Goal: Task Accomplishment & Management: Use online tool/utility

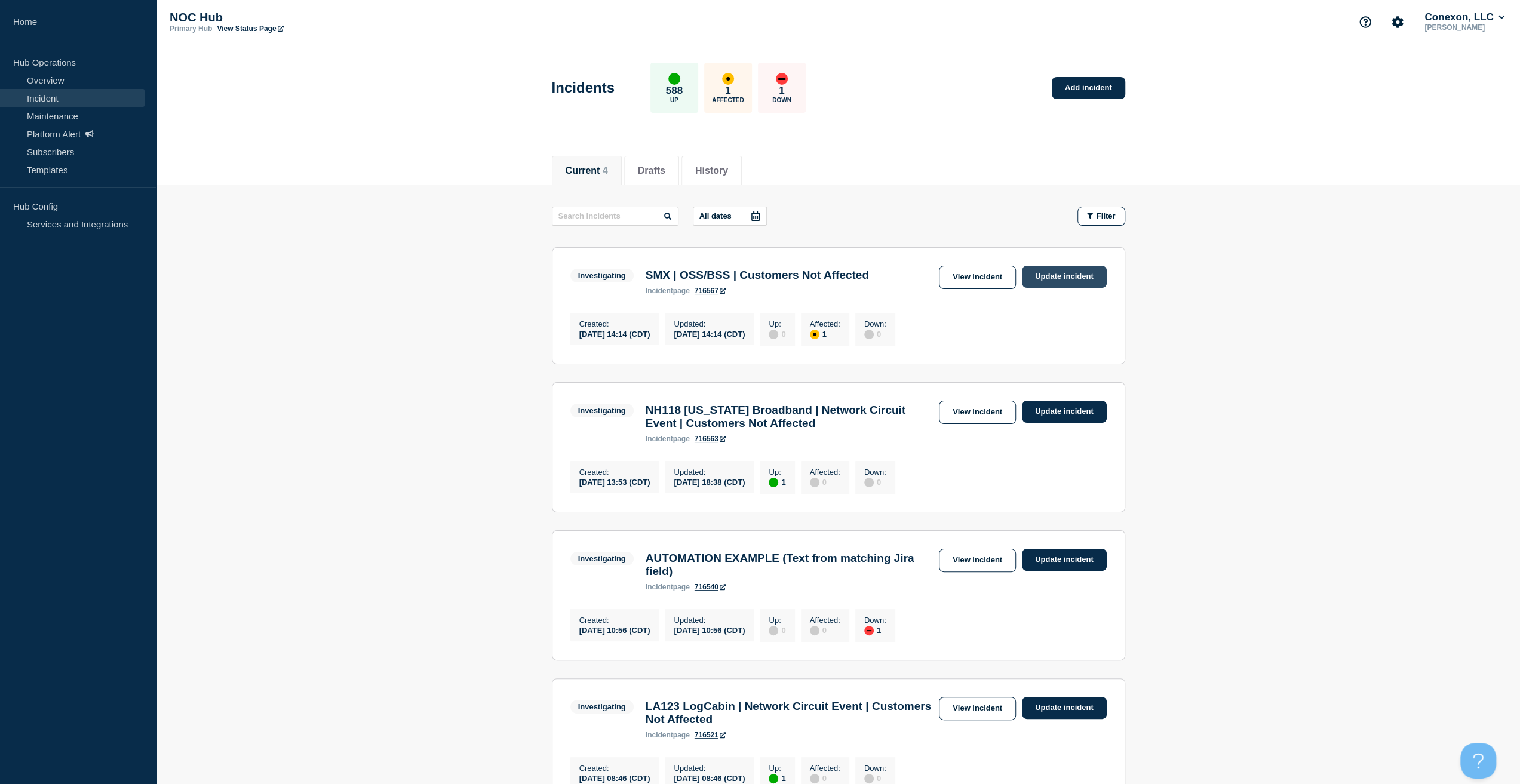
click at [1063, 270] on link "Update incident" at bounding box center [1064, 277] width 85 height 22
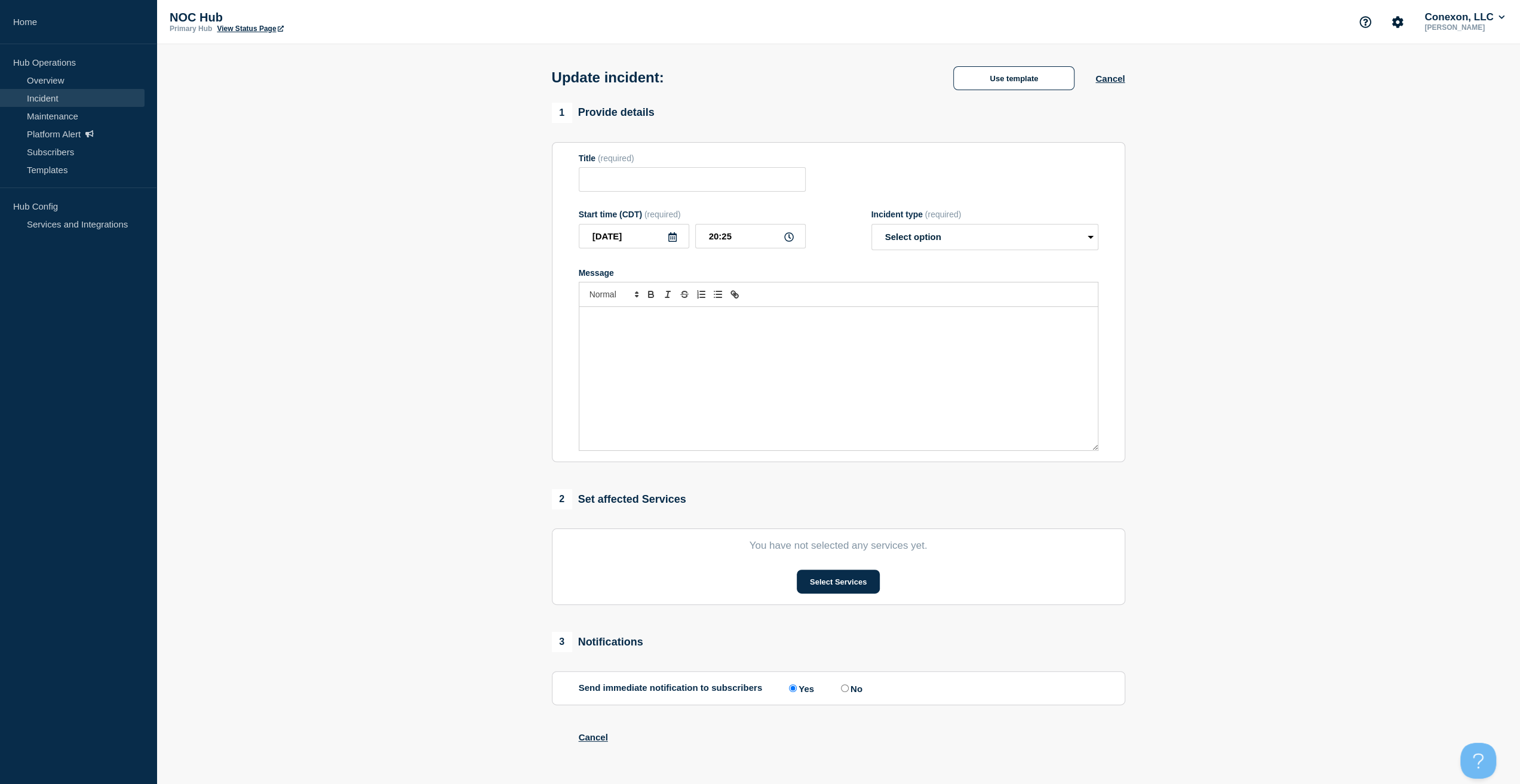
type input "SMX | OSS/BSS | Customers Not Affected"
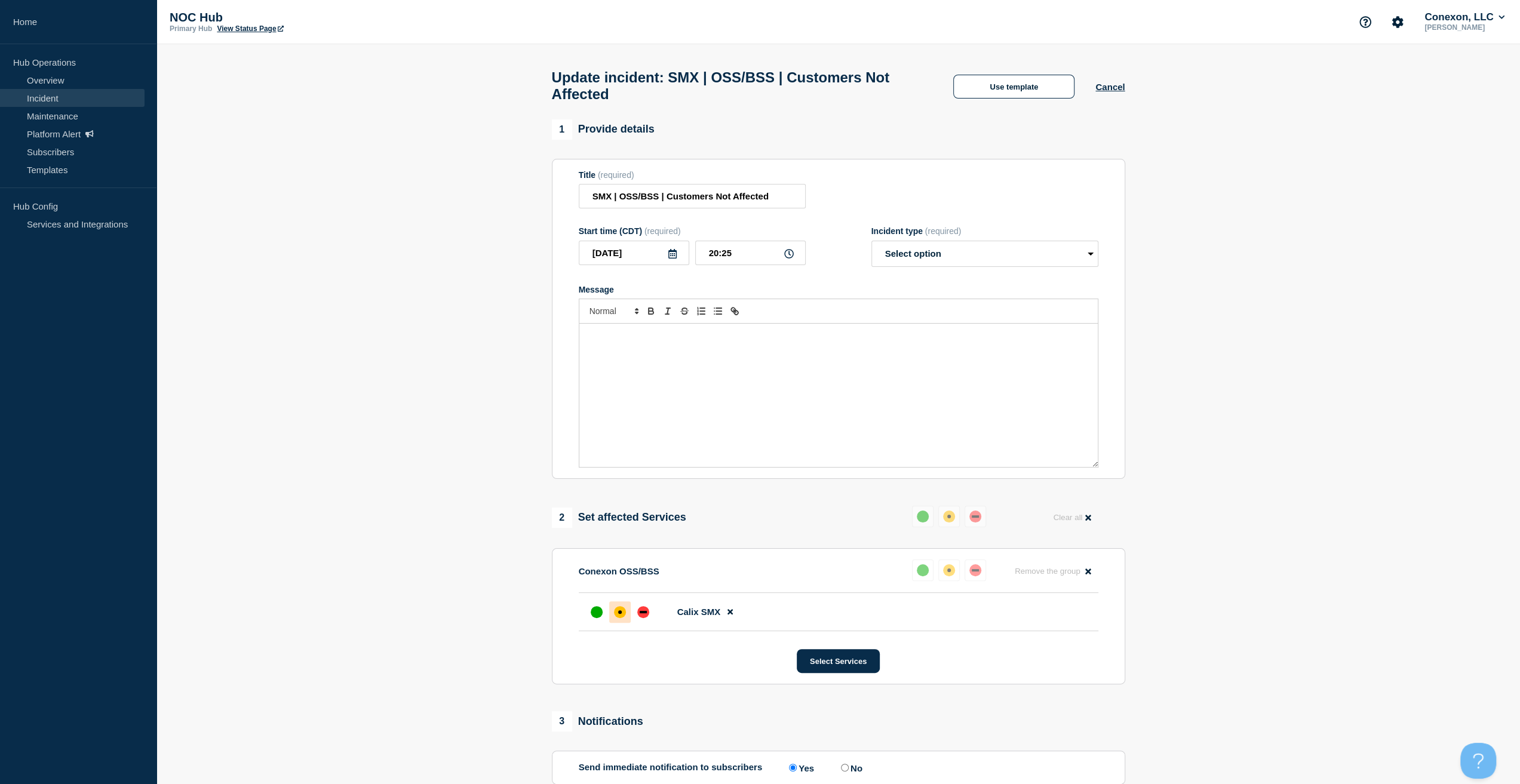
scroll to position [204, 0]
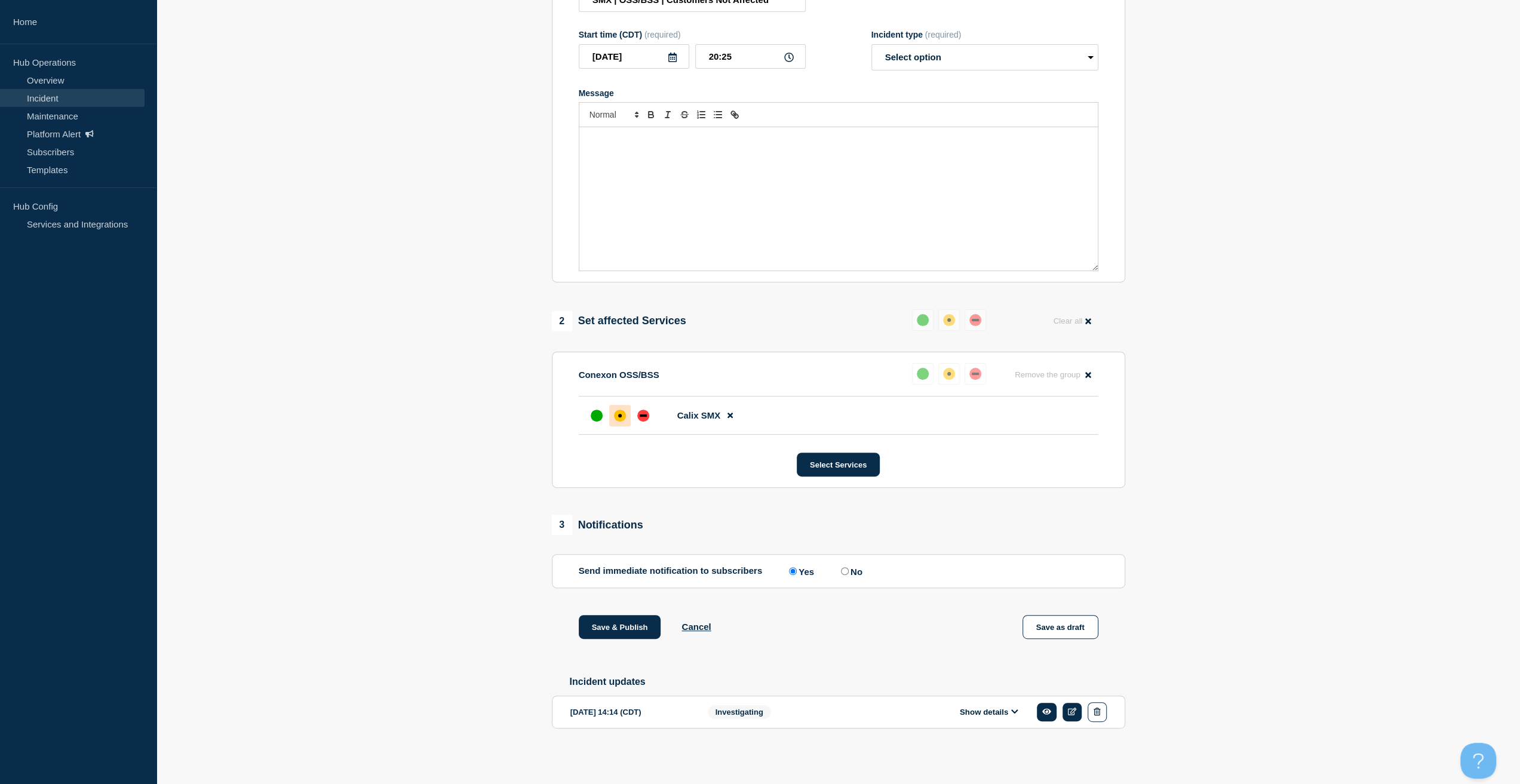
click at [985, 718] on div "Show details" at bounding box center [992, 712] width 229 height 20
click at [986, 706] on div "Show details" at bounding box center [992, 712] width 229 height 20
click at [990, 707] on button "Show details" at bounding box center [989, 712] width 66 height 10
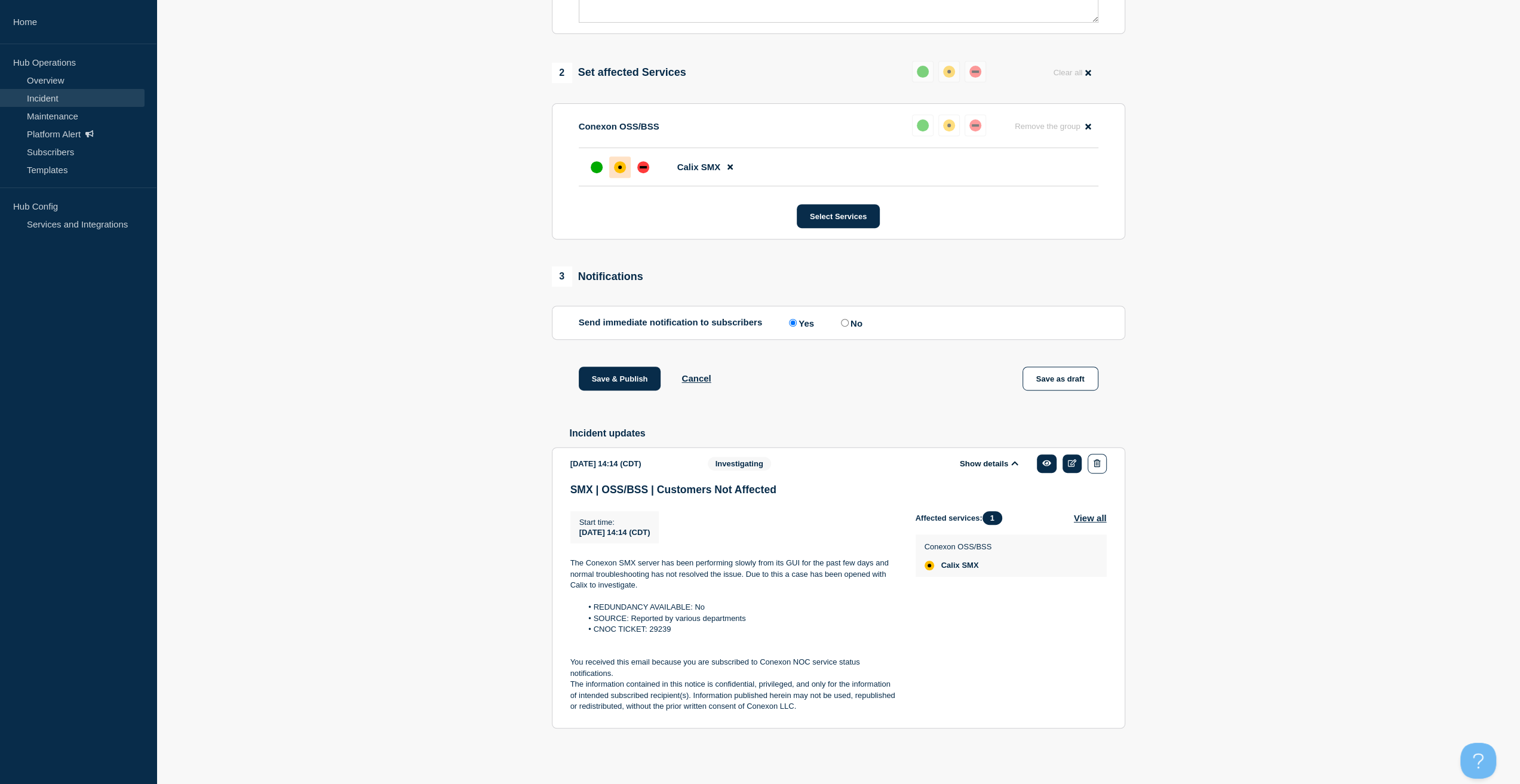
scroll to position [454, 0]
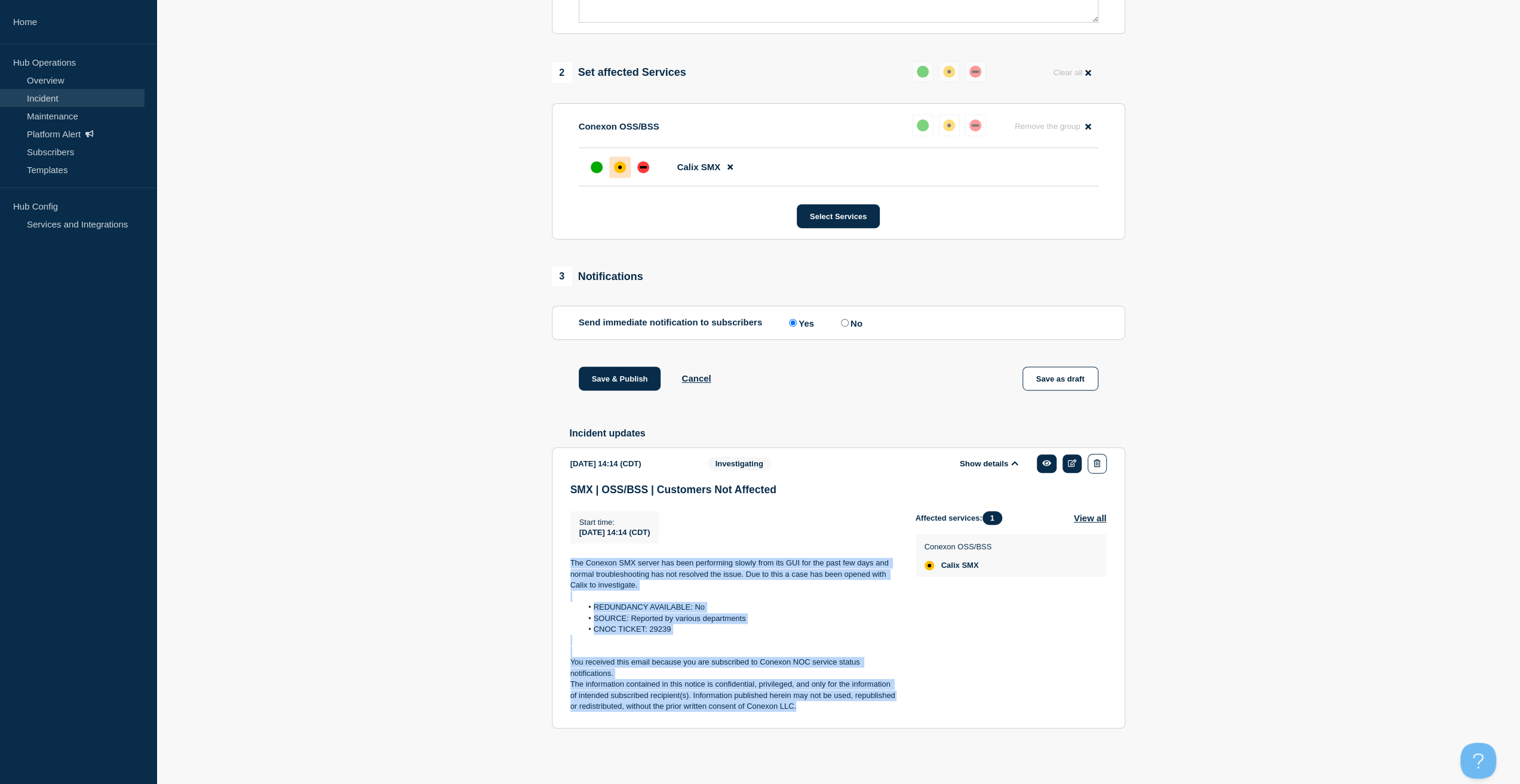
drag, startPoint x: 810, startPoint y: 708, endPoint x: 498, endPoint y: 555, distance: 347.5
click at [498, 555] on section "1 Provide details Title (required) SMX | OSS/BSS | Customers Not Affected Start…" at bounding box center [838, 220] width 1364 height 1091
copy div "The Conexon SMX server has been performing slowly from its GUI for the past few…"
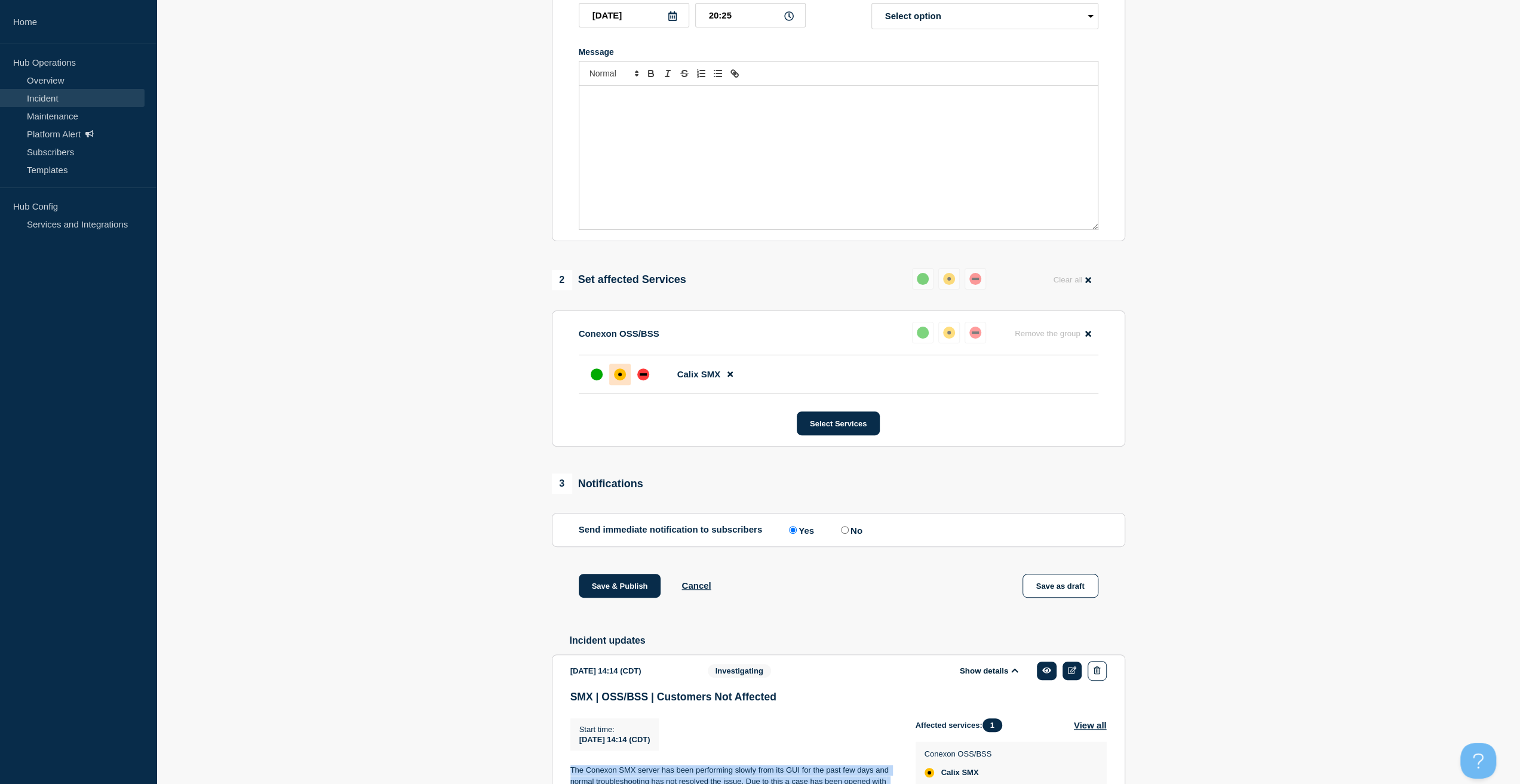
scroll to position [215, 0]
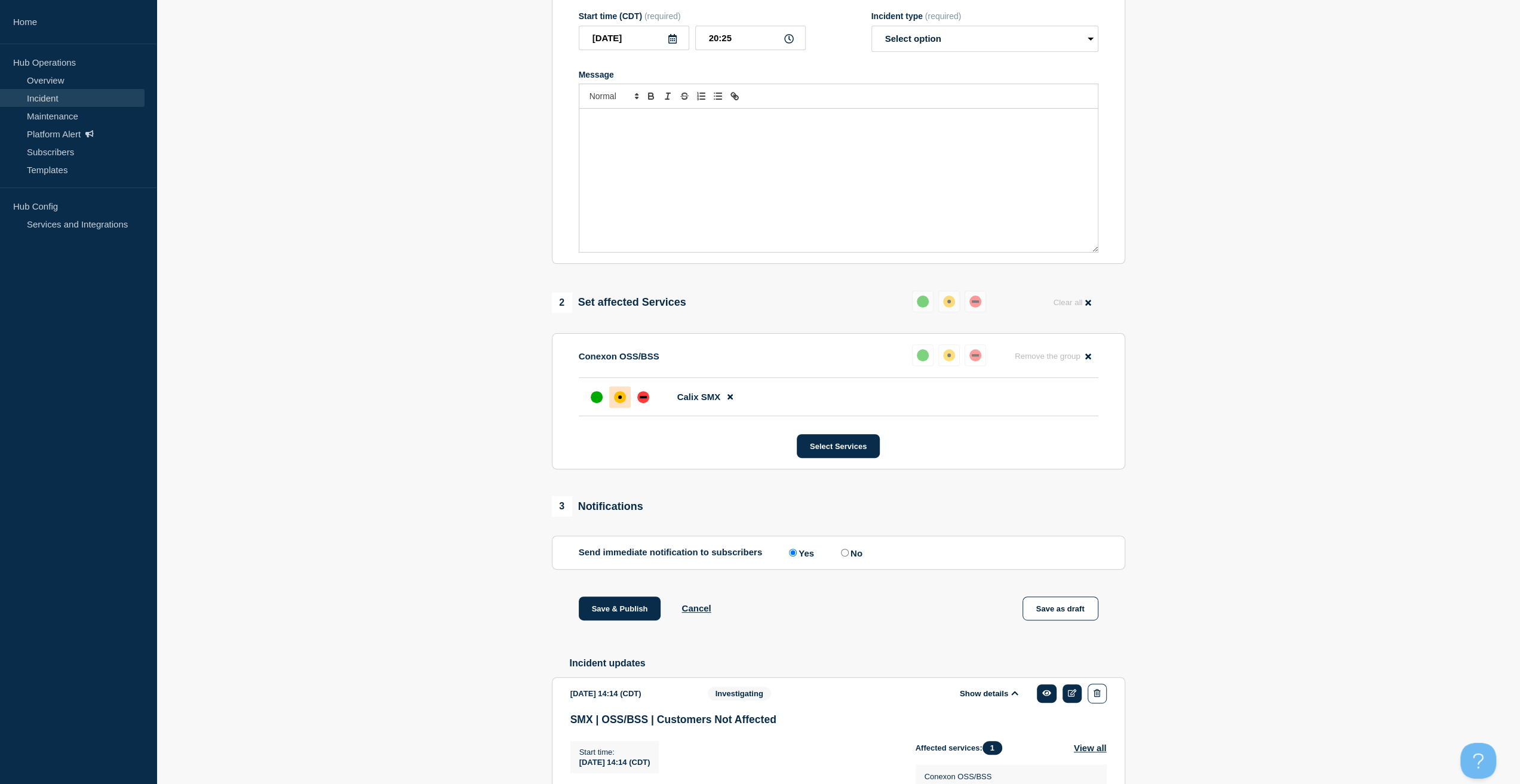
drag, startPoint x: 623, startPoint y: 251, endPoint x: 618, endPoint y: 222, distance: 29.4
click at [618, 223] on div "Message" at bounding box center [838, 180] width 519 height 143
paste div "Message"
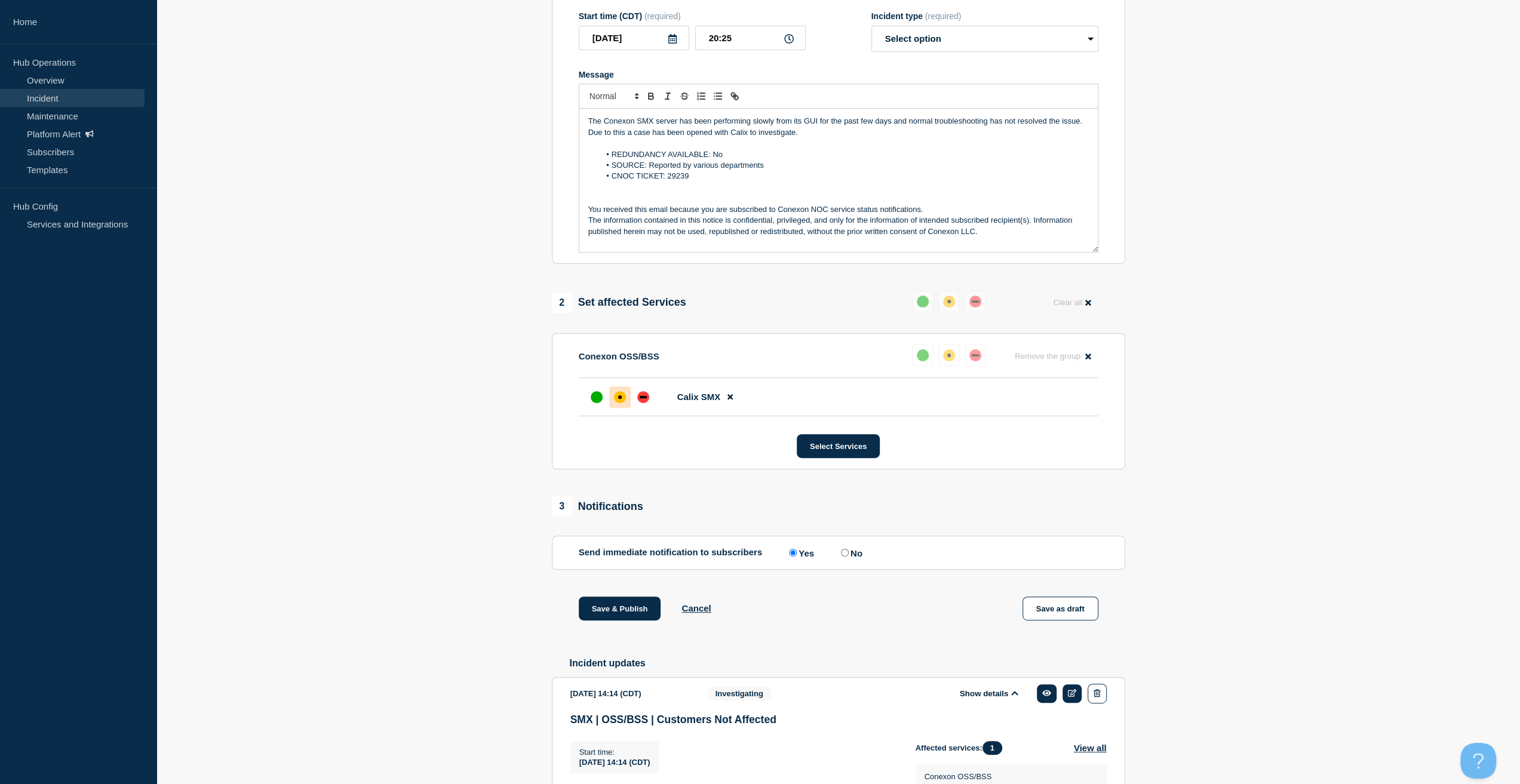
click at [793, 138] on p "The Conexon SMX server has been performing slowly from its GUI for the past few…" at bounding box center [838, 127] width 501 height 22
drag, startPoint x: 804, startPoint y: 139, endPoint x: 377, endPoint y: 106, distance: 428.3
click at [377, 106] on section "1 Provide details Title (required) SMX | OSS/BSS | Customers Not Affected Start…" at bounding box center [838, 450] width 1364 height 1091
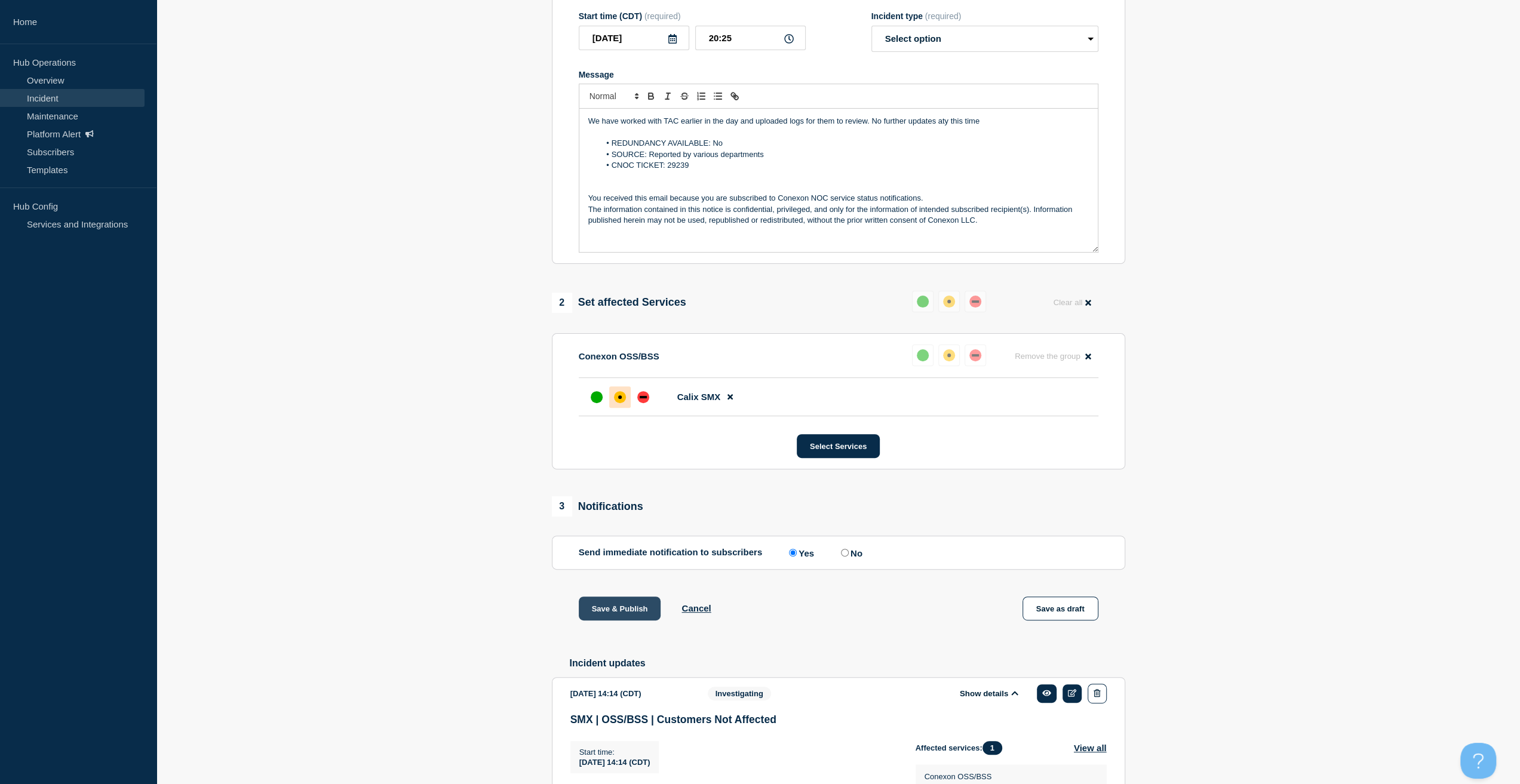
click at [625, 619] on button "Save & Publish" at bounding box center [620, 608] width 82 height 24
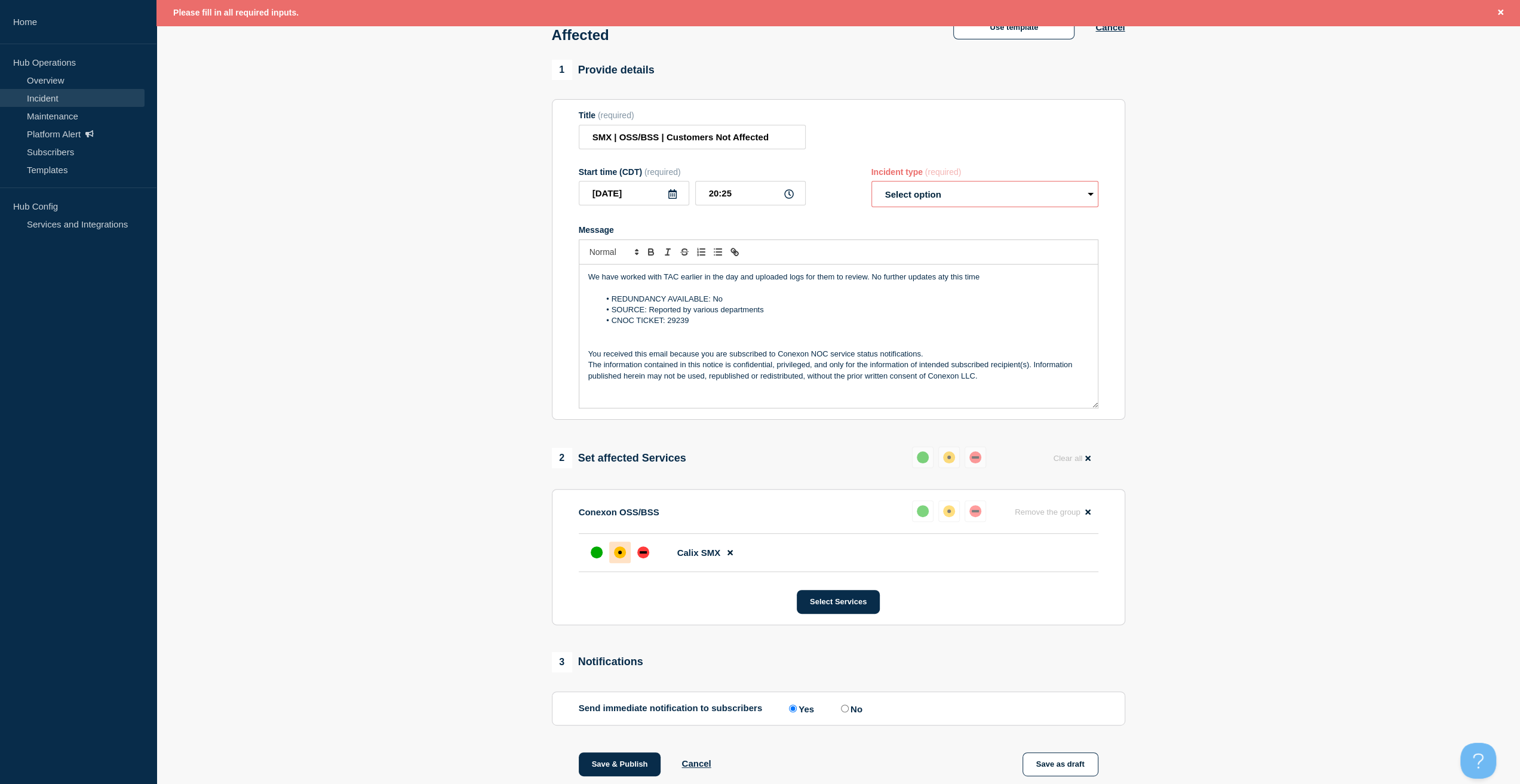
scroll to position [61, 0]
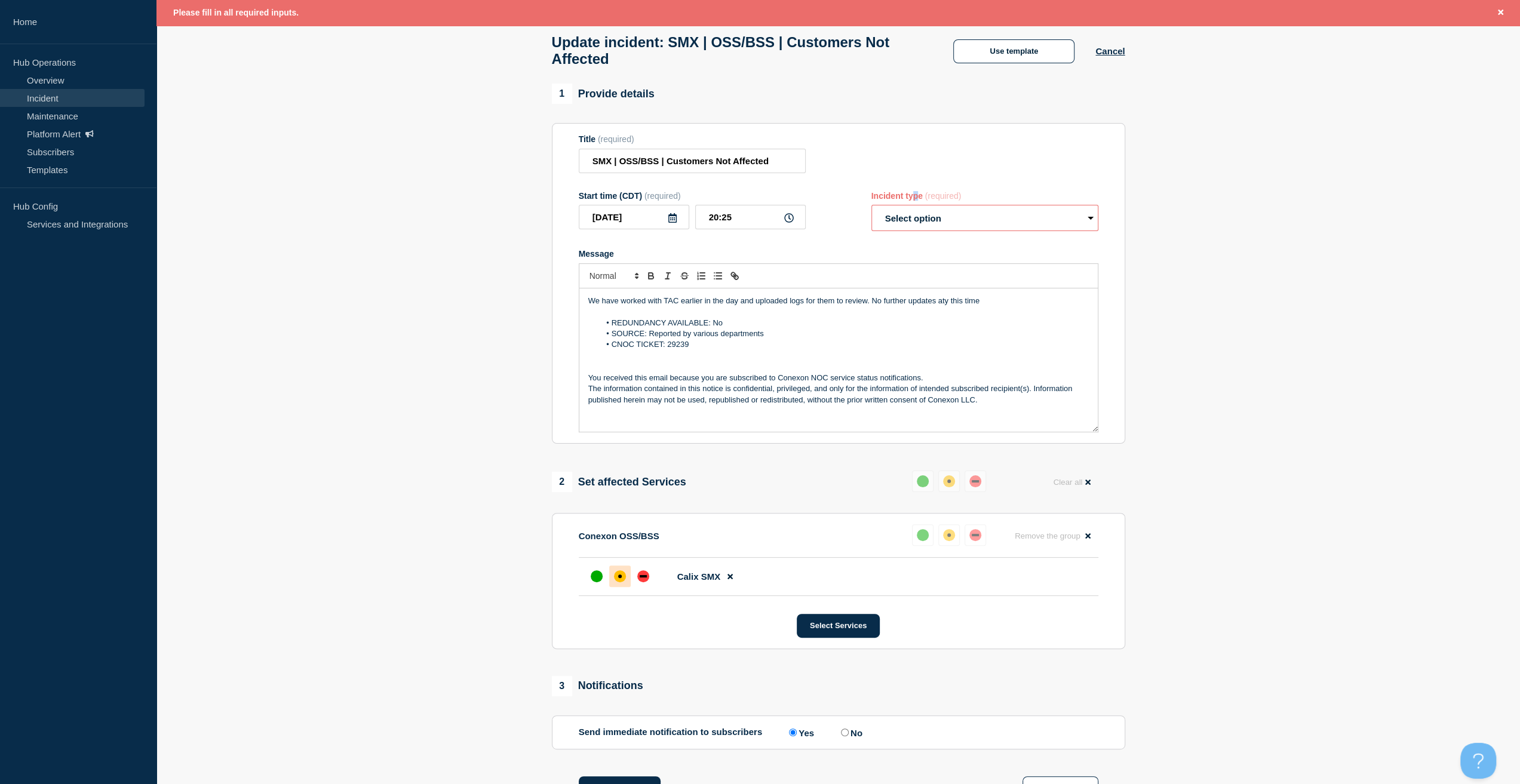
click at [915, 201] on div "Incident type (required)" at bounding box center [985, 195] width 227 height 9
click at [917, 211] on select "Select option Investigating Identified Monitoring Resolved" at bounding box center [985, 218] width 227 height 26
select select "monitoring"
click at [871, 211] on select "Select option Investigating Identified Monitoring Resolved" at bounding box center [985, 218] width 227 height 26
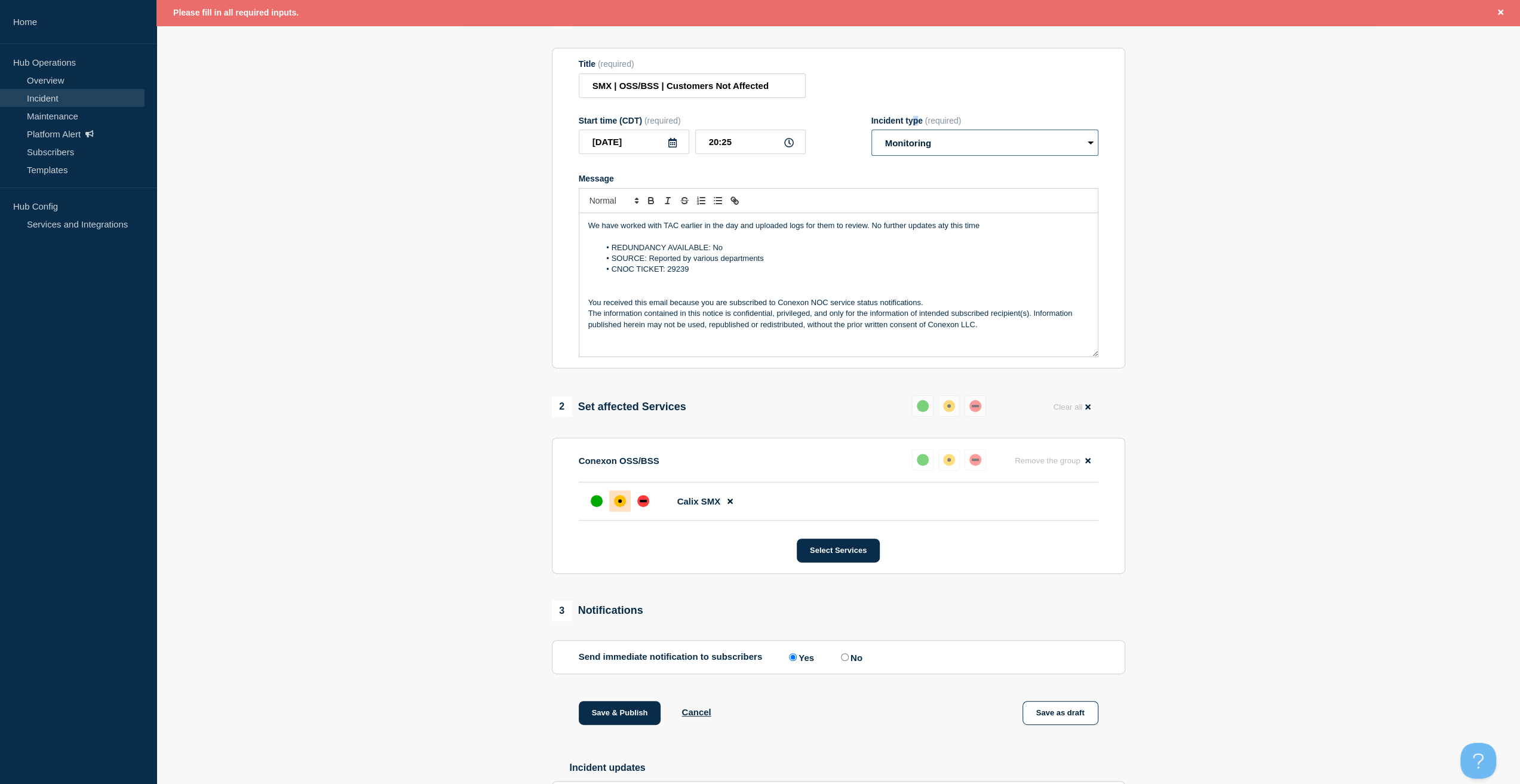
scroll to position [359, 0]
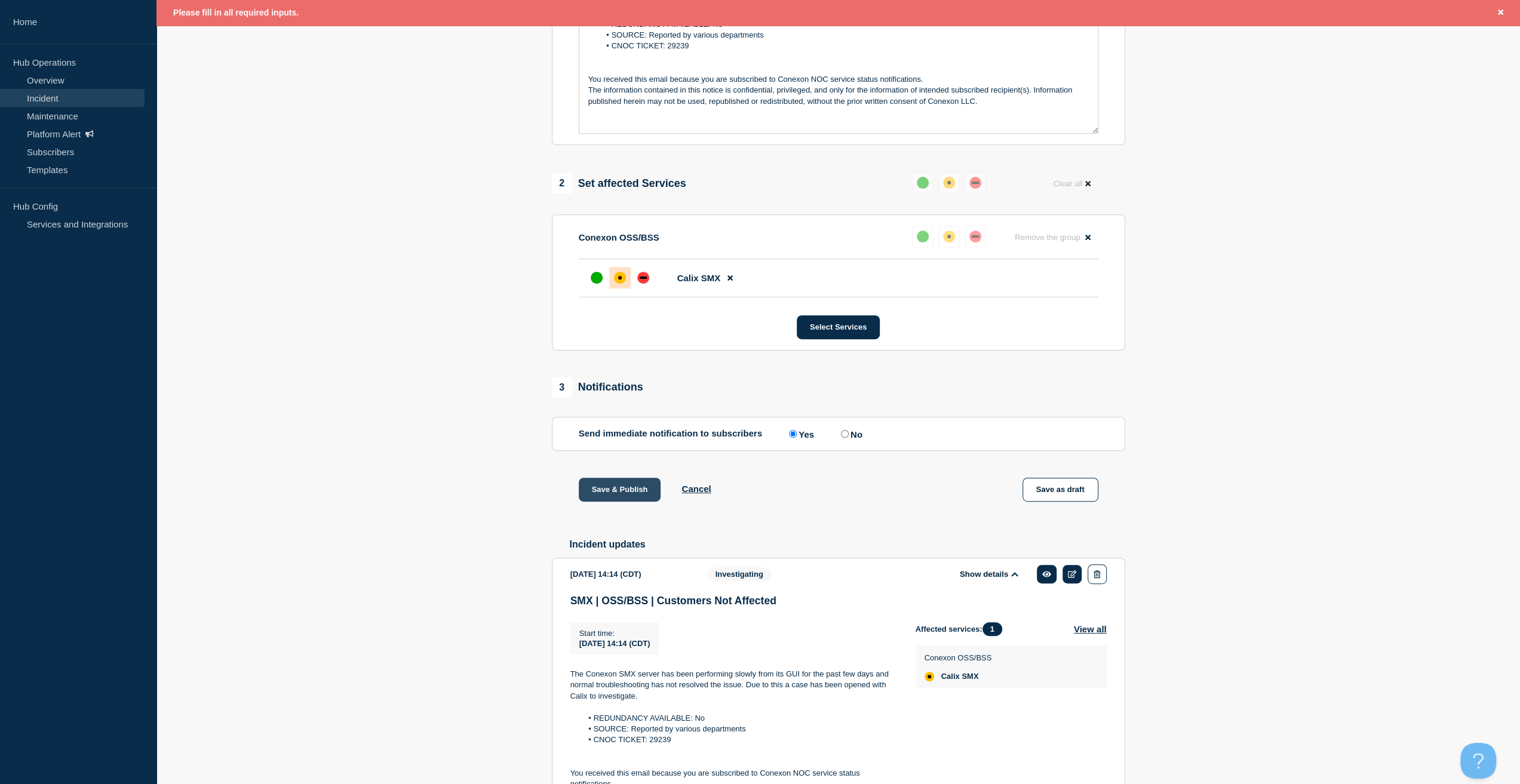
drag, startPoint x: 618, startPoint y: 499, endPoint x: 626, endPoint y: 497, distance: 8.2
click at [618, 498] on button "Save & Publish" at bounding box center [620, 489] width 82 height 24
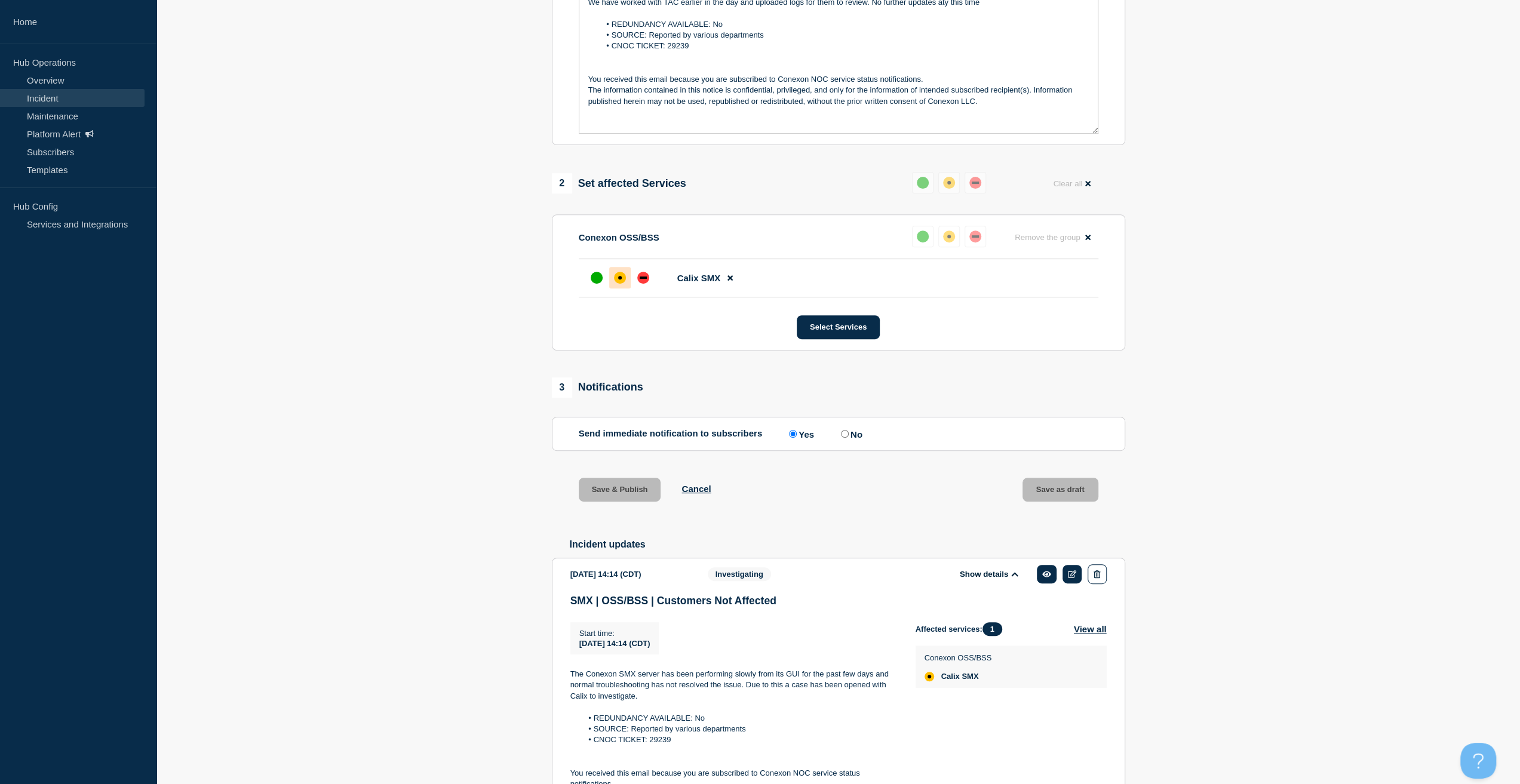
scroll to position [334, 0]
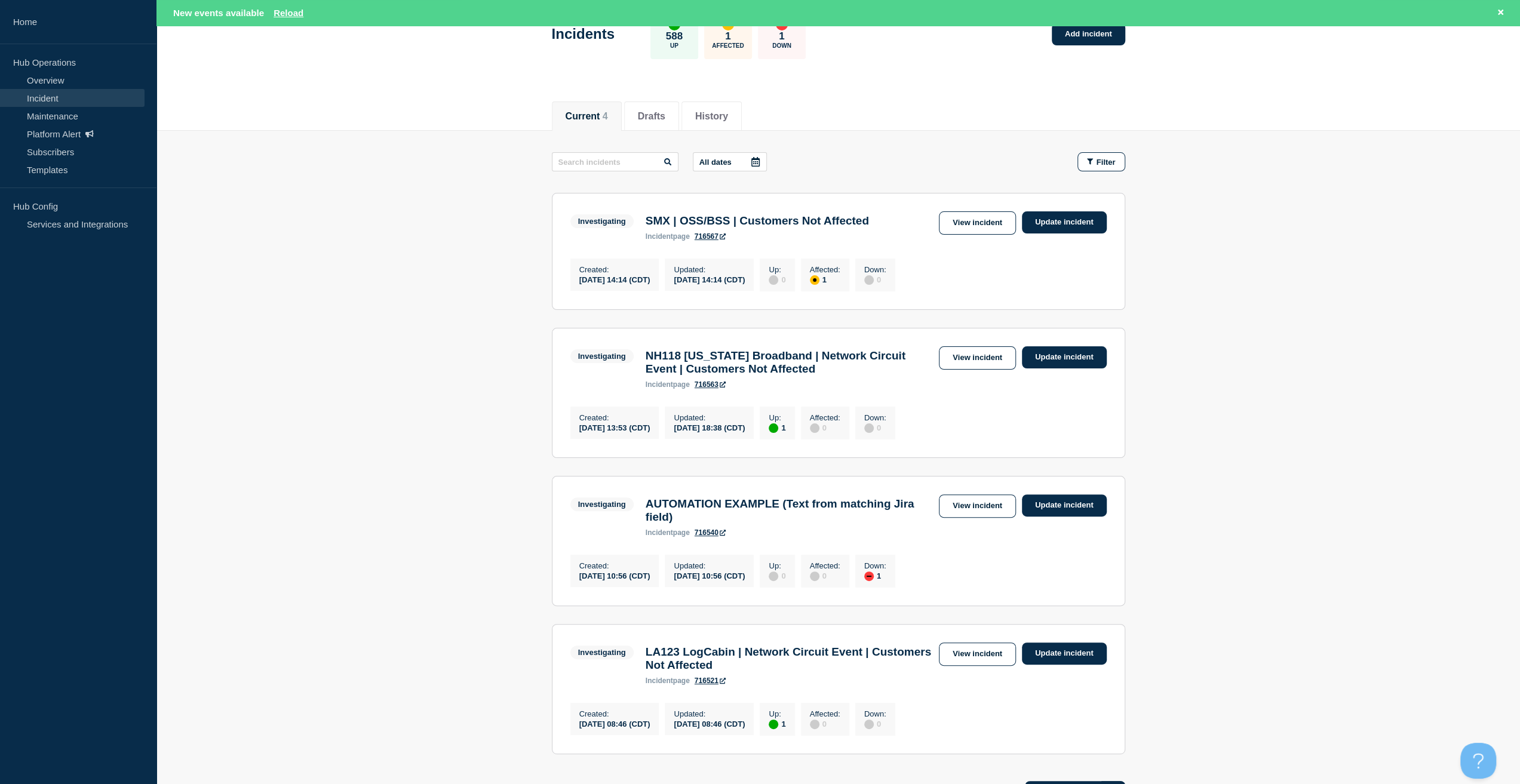
scroll to position [232, 0]
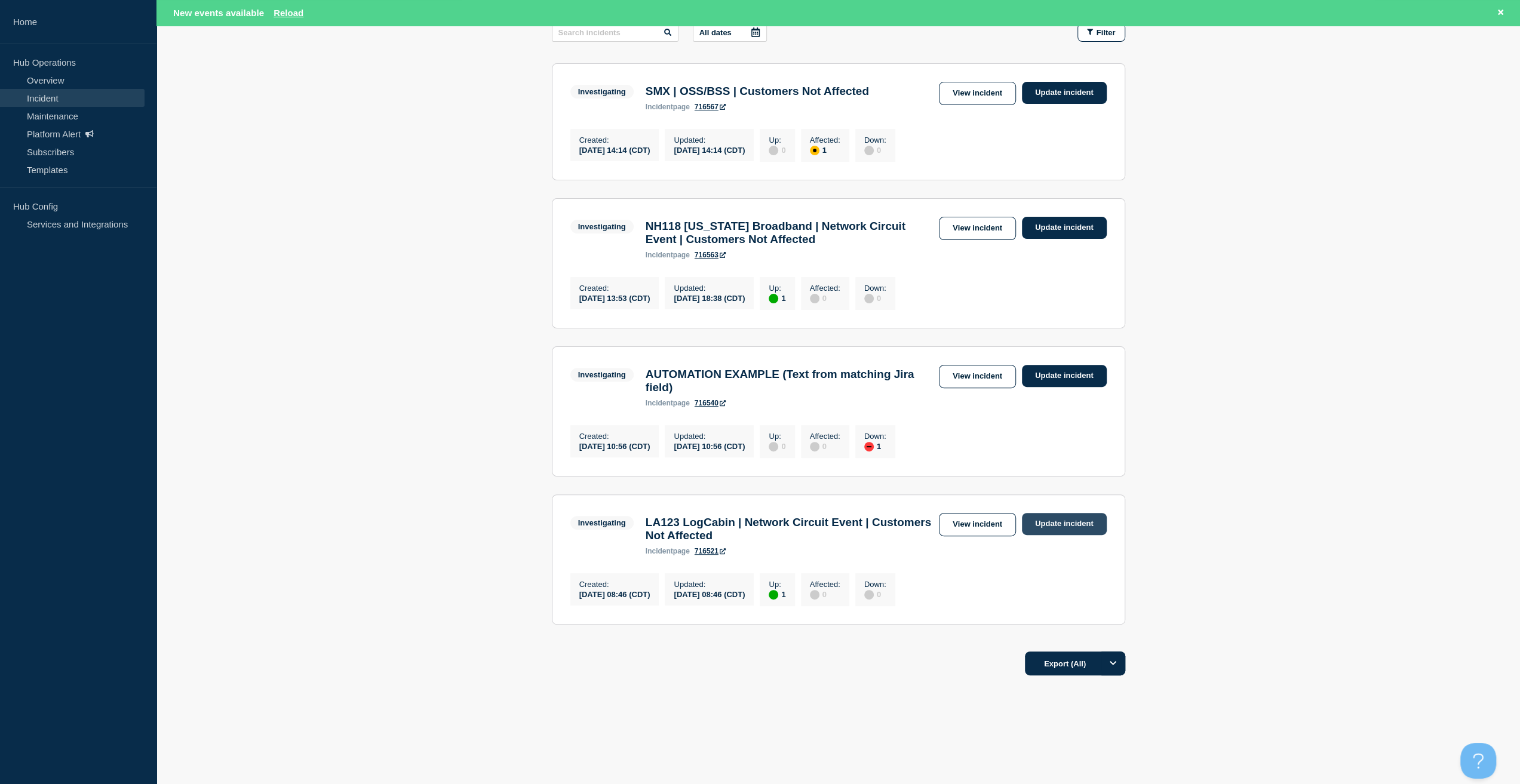
click at [1047, 514] on link "Update incident" at bounding box center [1064, 524] width 85 height 22
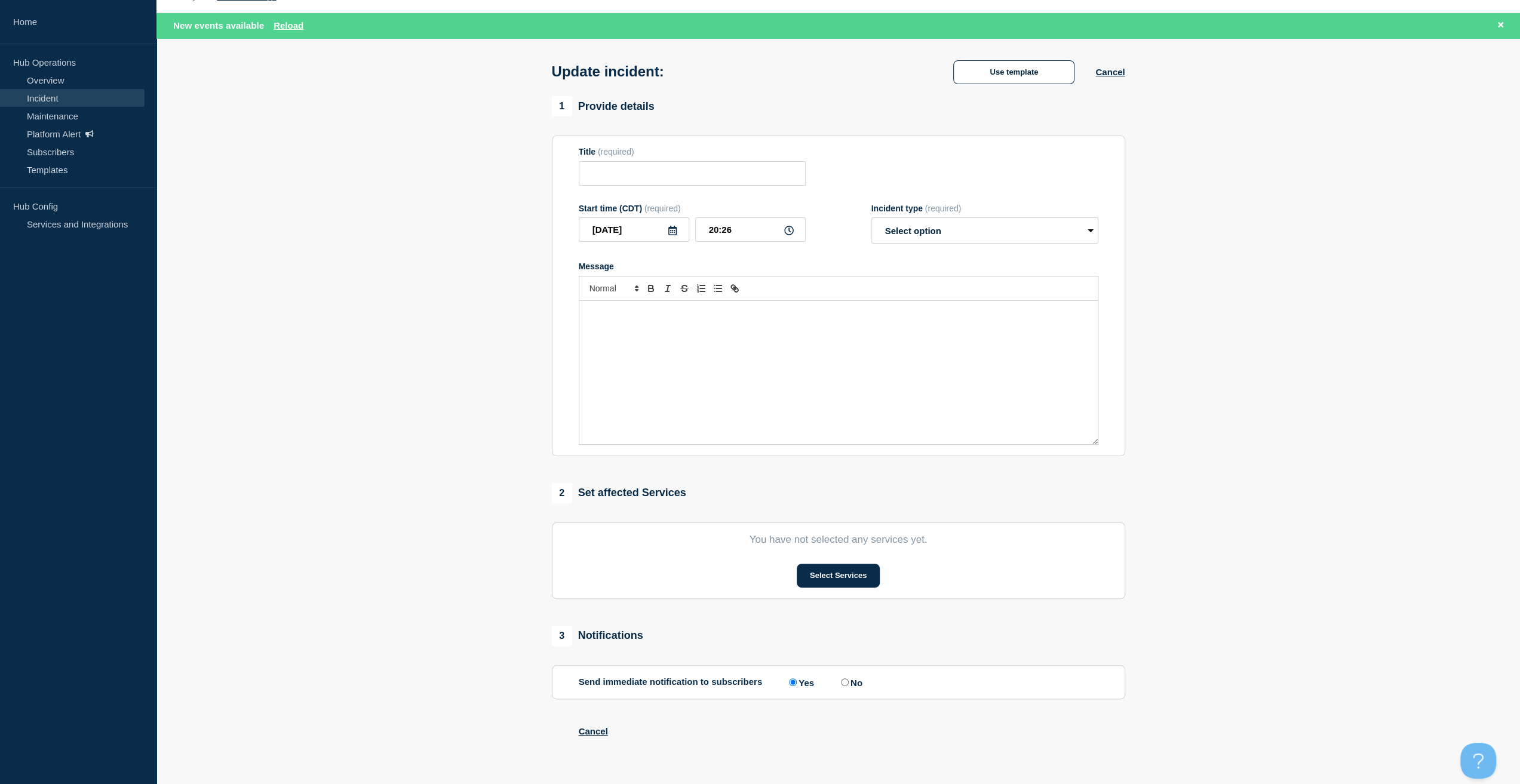
type input "LA123 LogCabin | Network Circuit Event | Customers Not Affected"
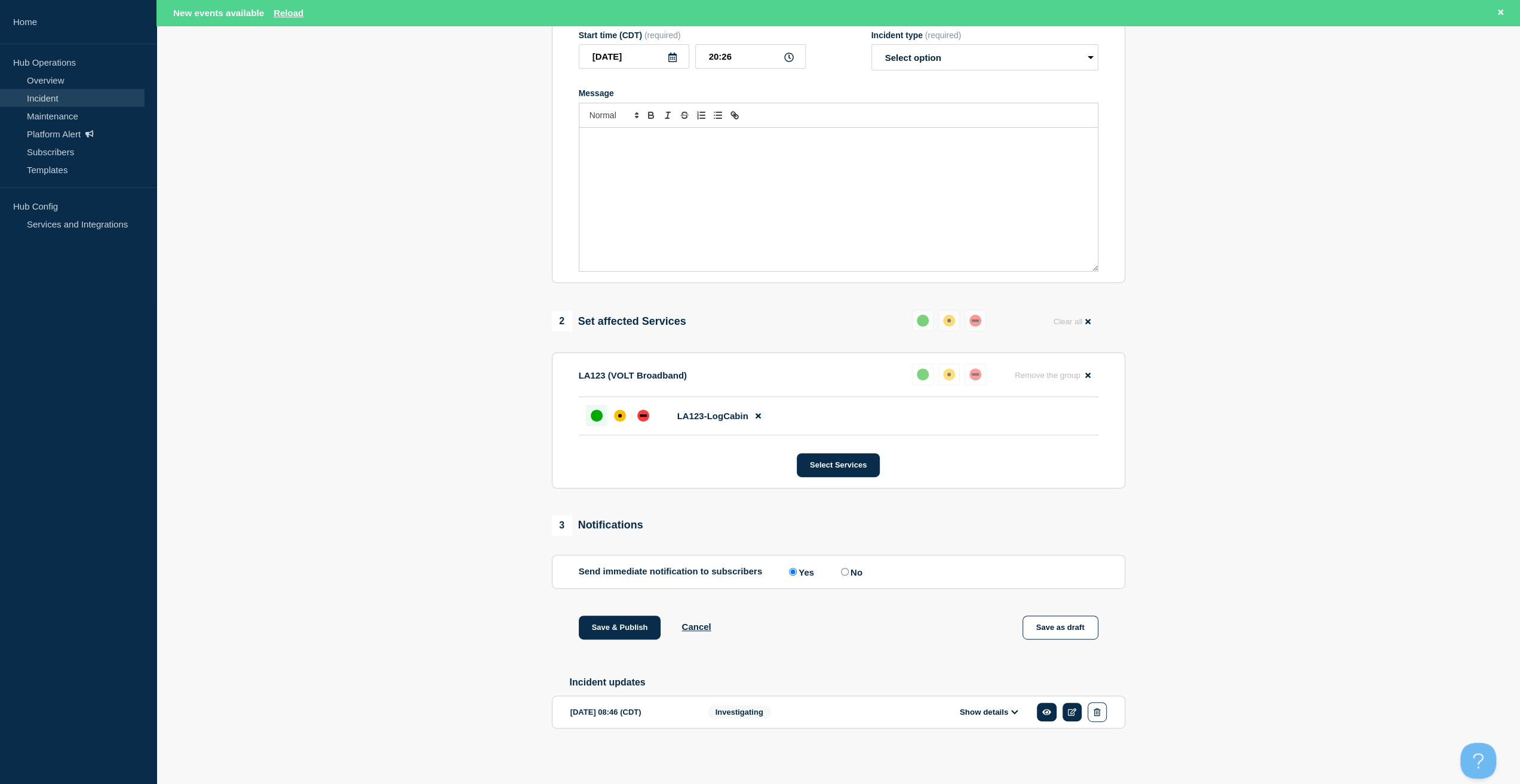
click at [999, 712] on button "Show details" at bounding box center [989, 712] width 66 height 10
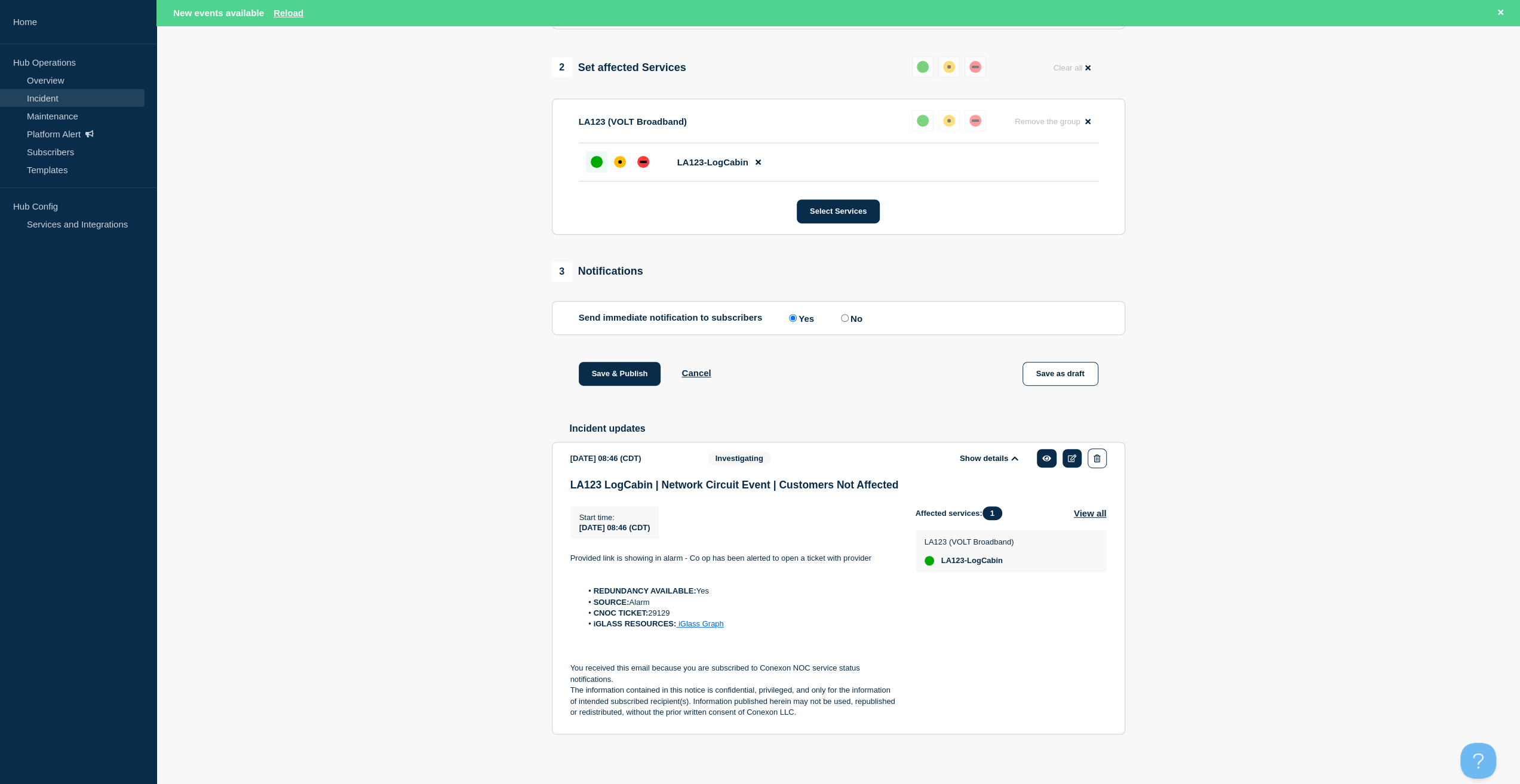
scroll to position [489, 0]
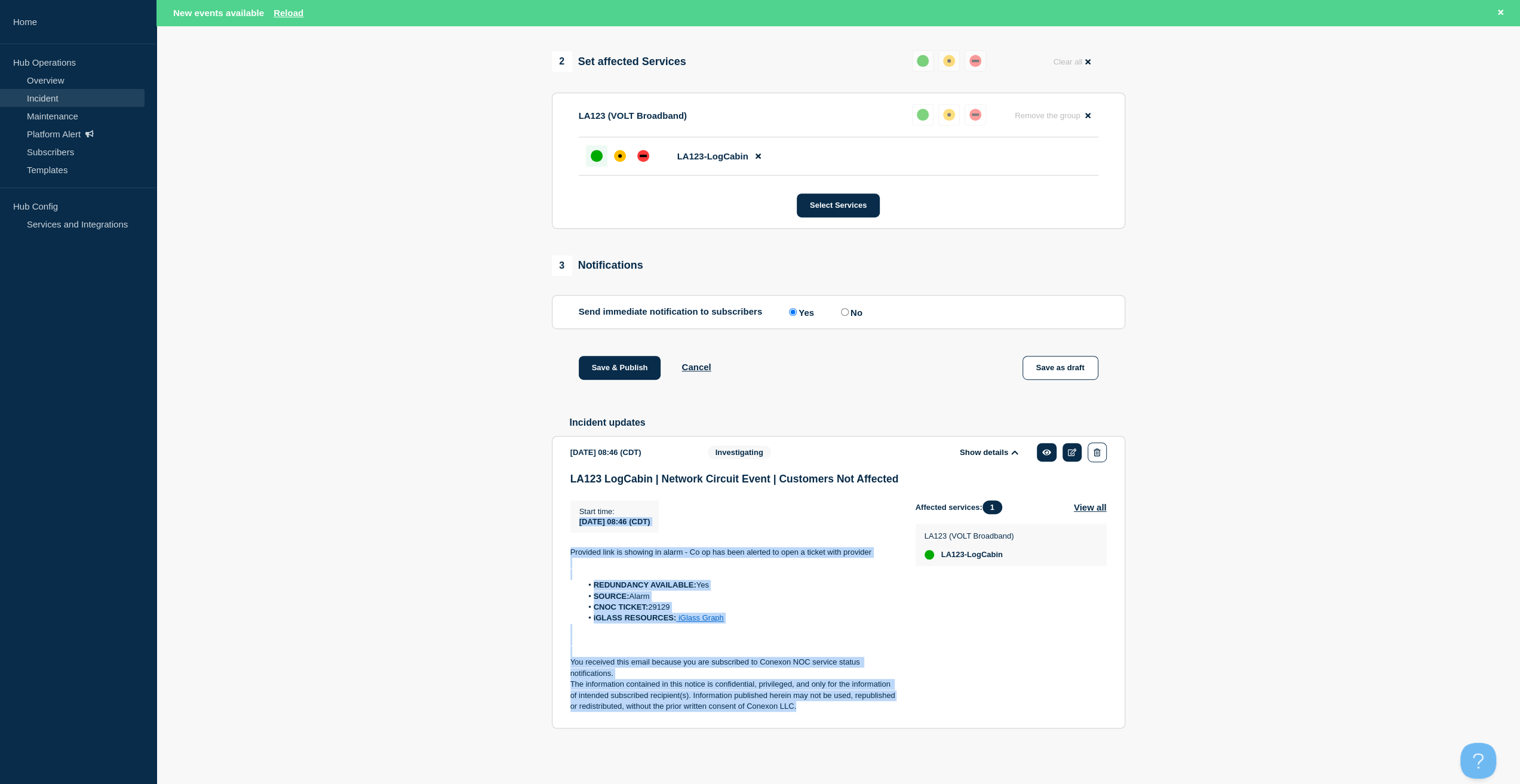
drag, startPoint x: 765, startPoint y: 671, endPoint x: 509, endPoint y: 523, distance: 295.7
click at [505, 526] on section "1 Provide details Title (required) LA123 LogCabin | Network Circuit Event | Cus…" at bounding box center [838, 214] width 1364 height 1102
copy div "2025-09-15 08:46 (CDT) Start time 2025-09-15 08:46 (CDT) Provided link is showi…"
click at [702, 663] on p "You received this email because you are subscribed to Conexon NOC service statu…" at bounding box center [734, 668] width 326 height 22
drag, startPoint x: 803, startPoint y: 710, endPoint x: 521, endPoint y: 552, distance: 323.2
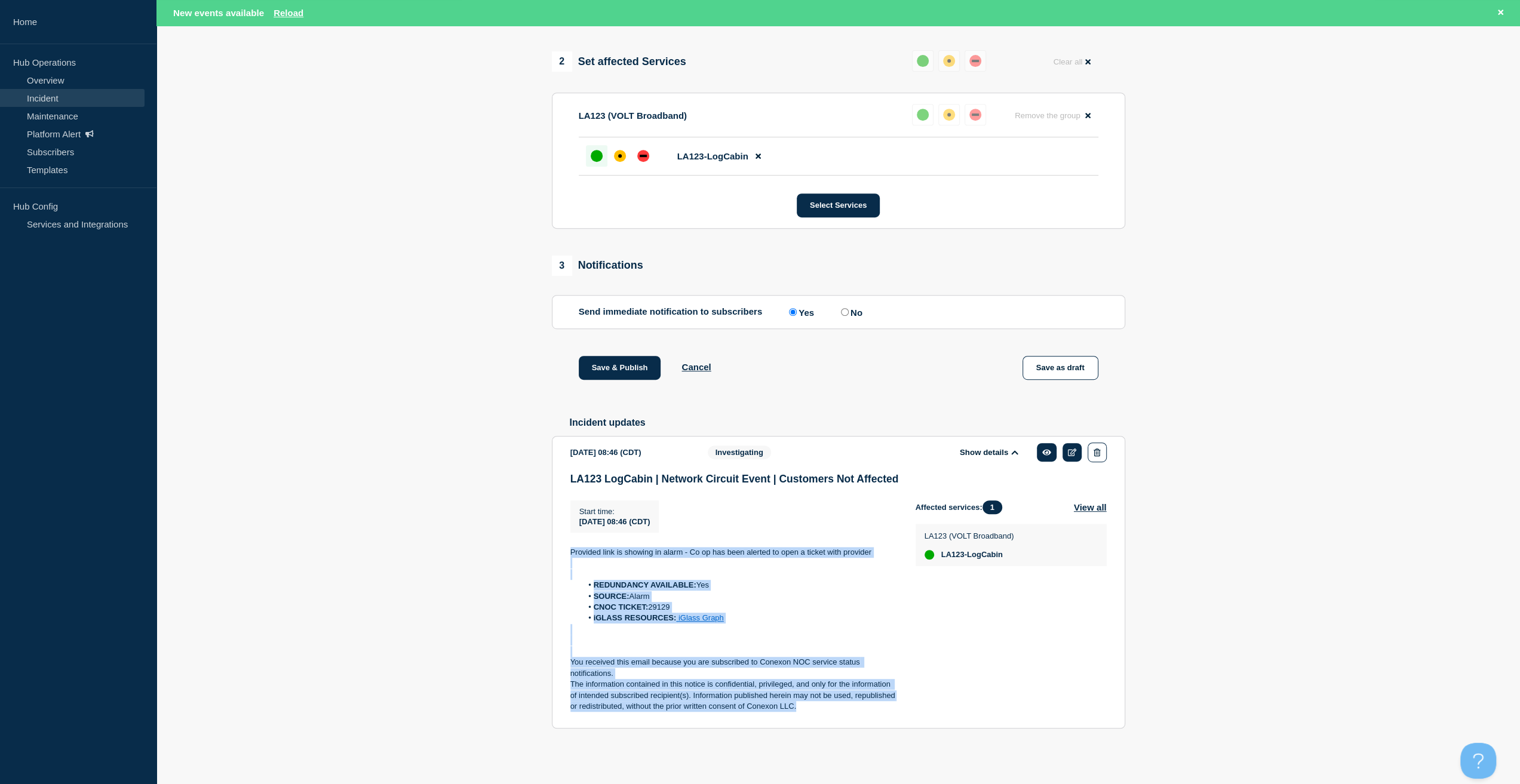
click at [521, 554] on section "1 Provide details Title (required) LA123 LogCabin | Network Circuit Event | Cus…" at bounding box center [838, 214] width 1364 height 1102
copy div "Provided link is showing in alarm - Co op has been alerted to open a ticket wit…"
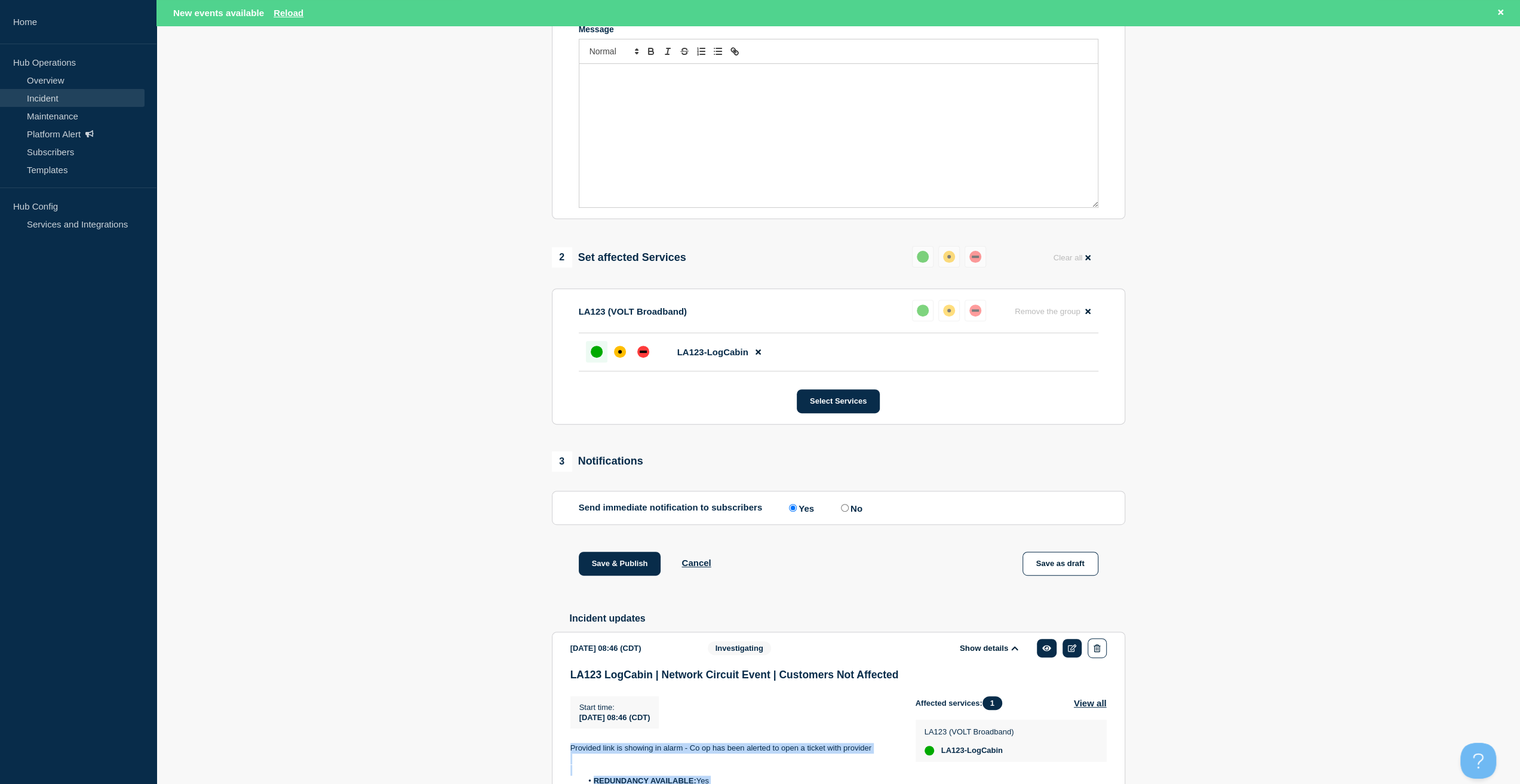
scroll to position [251, 0]
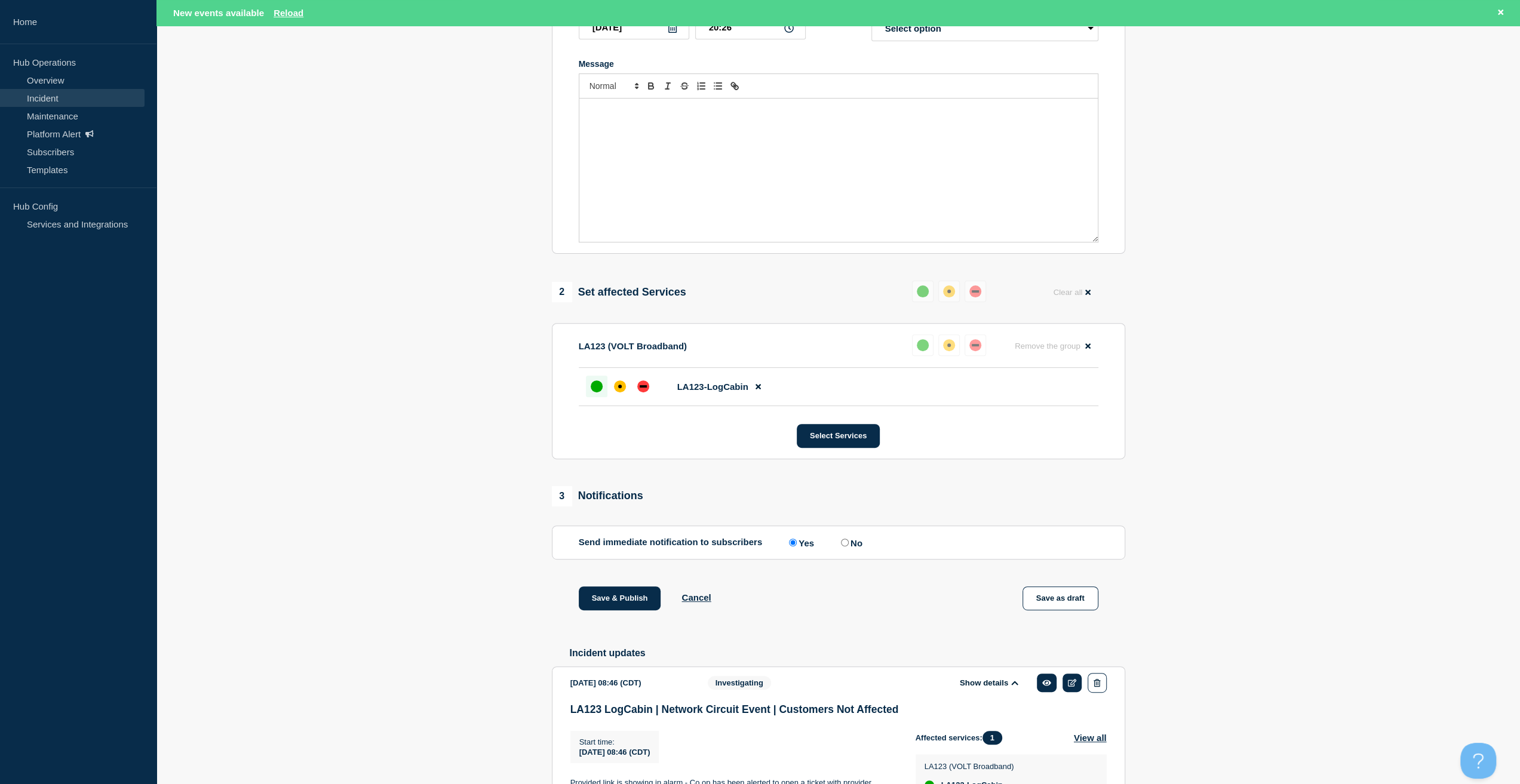
click at [694, 237] on div "Message" at bounding box center [838, 170] width 519 height 143
paste div "Message"
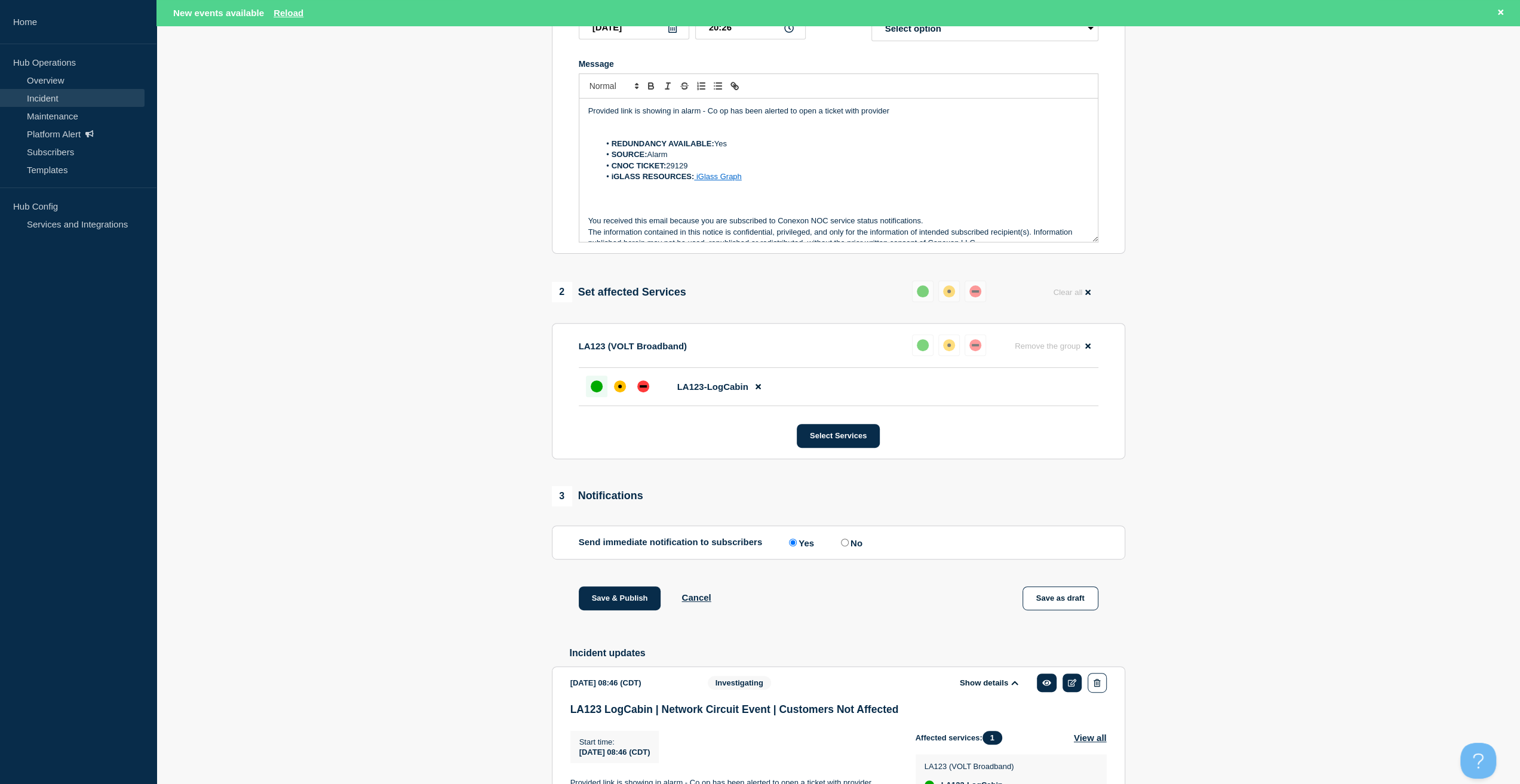
scroll to position [0, 0]
drag, startPoint x: 910, startPoint y: 115, endPoint x: 472, endPoint y: 124, distance: 438.1
click at [472, 124] on section "1 Provide details Title (required) LA123 LogCabin | Network Circuit Event | Cus…" at bounding box center [838, 444] width 1364 height 1102
drag, startPoint x: 919, startPoint y: 119, endPoint x: 432, endPoint y: 100, distance: 487.4
click at [432, 100] on section "1 Provide details Title (required) LA123 LogCabin | Network Circuit Event | Cus…" at bounding box center [838, 444] width 1364 height 1102
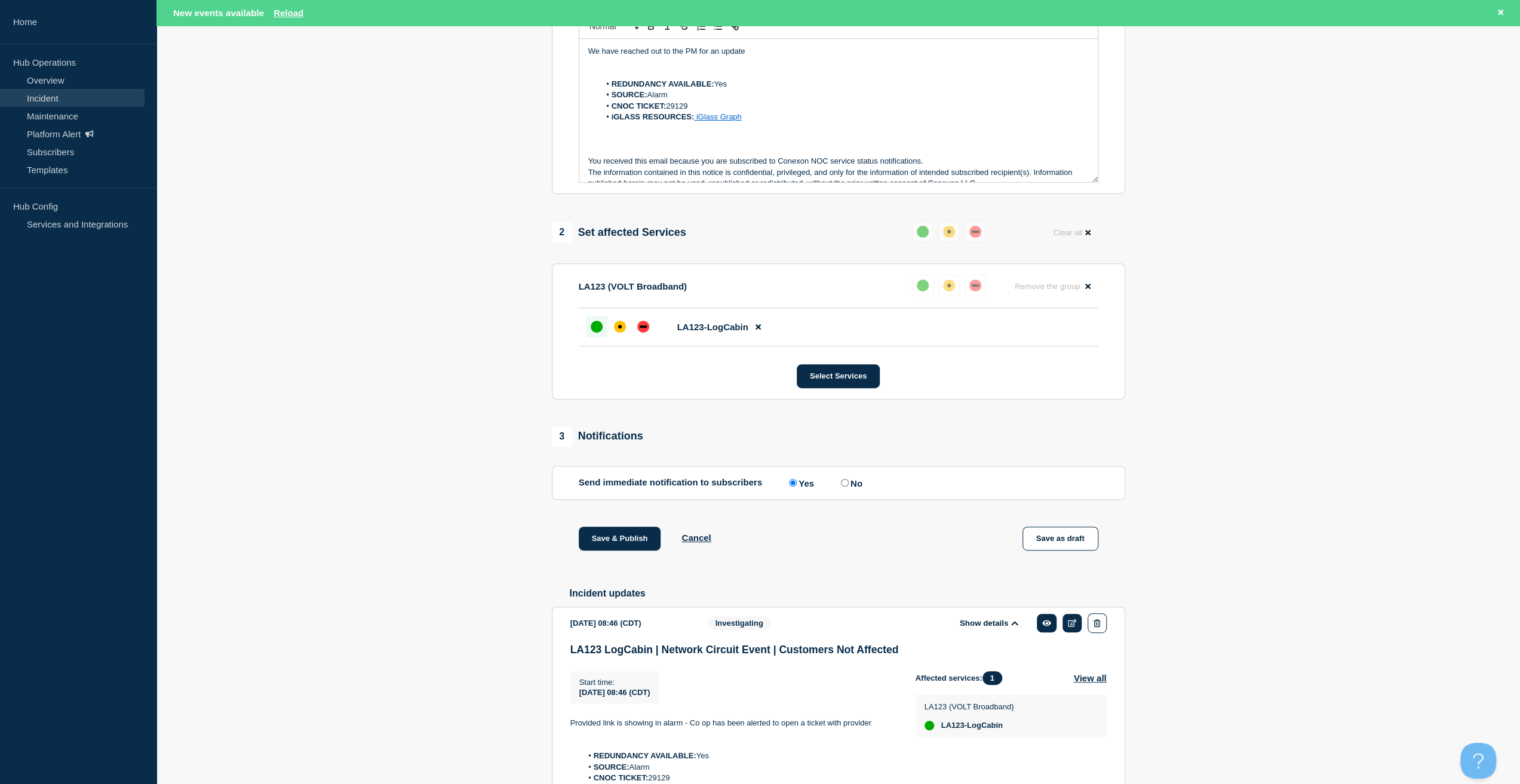
scroll to position [131, 0]
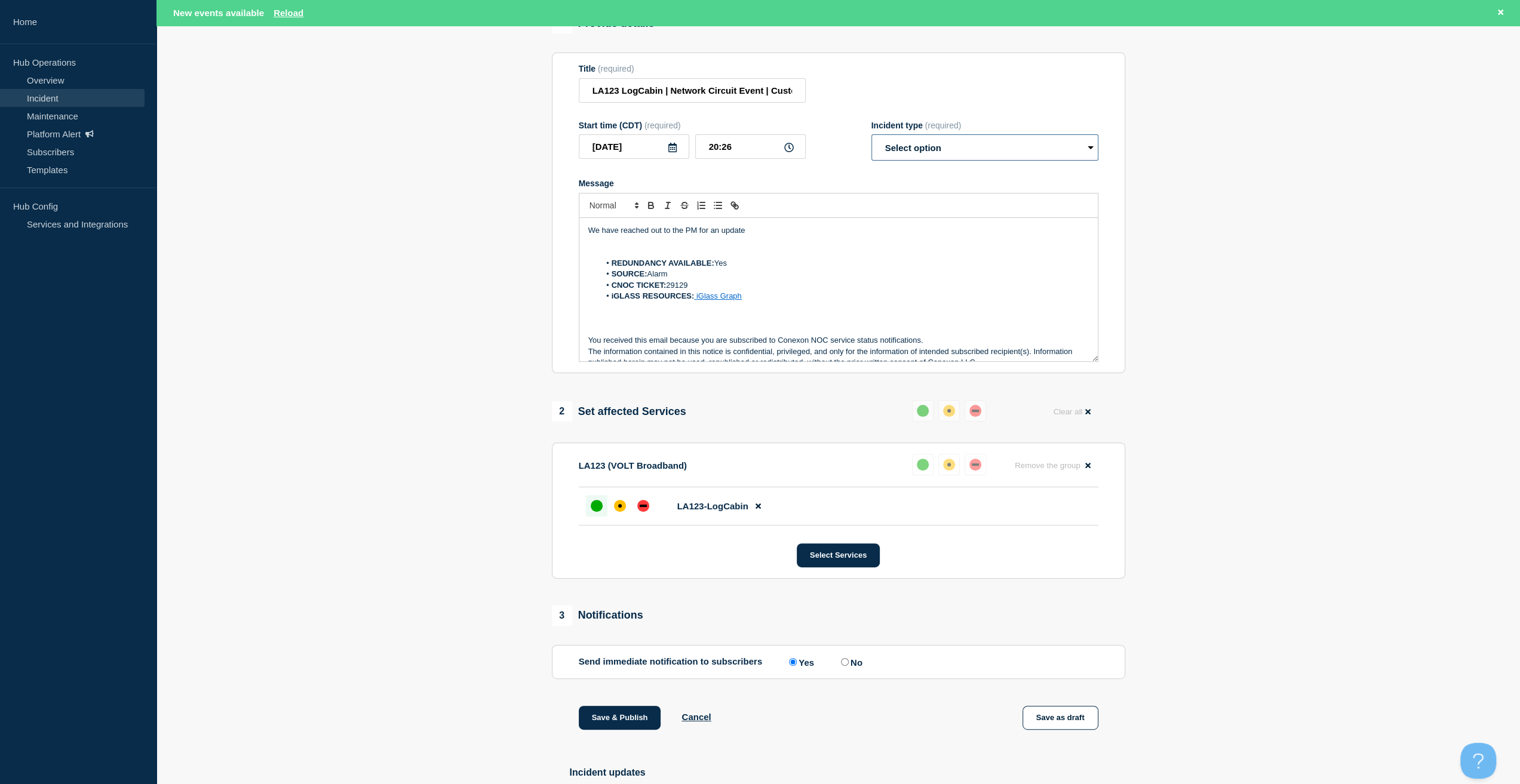
click at [936, 151] on select "Select option Investigating Identified Monitoring Resolved" at bounding box center [985, 147] width 227 height 26
drag, startPoint x: 932, startPoint y: 154, endPoint x: 929, endPoint y: 166, distance: 12.4
click at [932, 154] on select "Select option Investigating Identified Monitoring Resolved" at bounding box center [985, 147] width 227 height 26
select select "monitoring"
click at [871, 141] on select "Select option Investigating Identified Monitoring Resolved" at bounding box center [985, 147] width 227 height 26
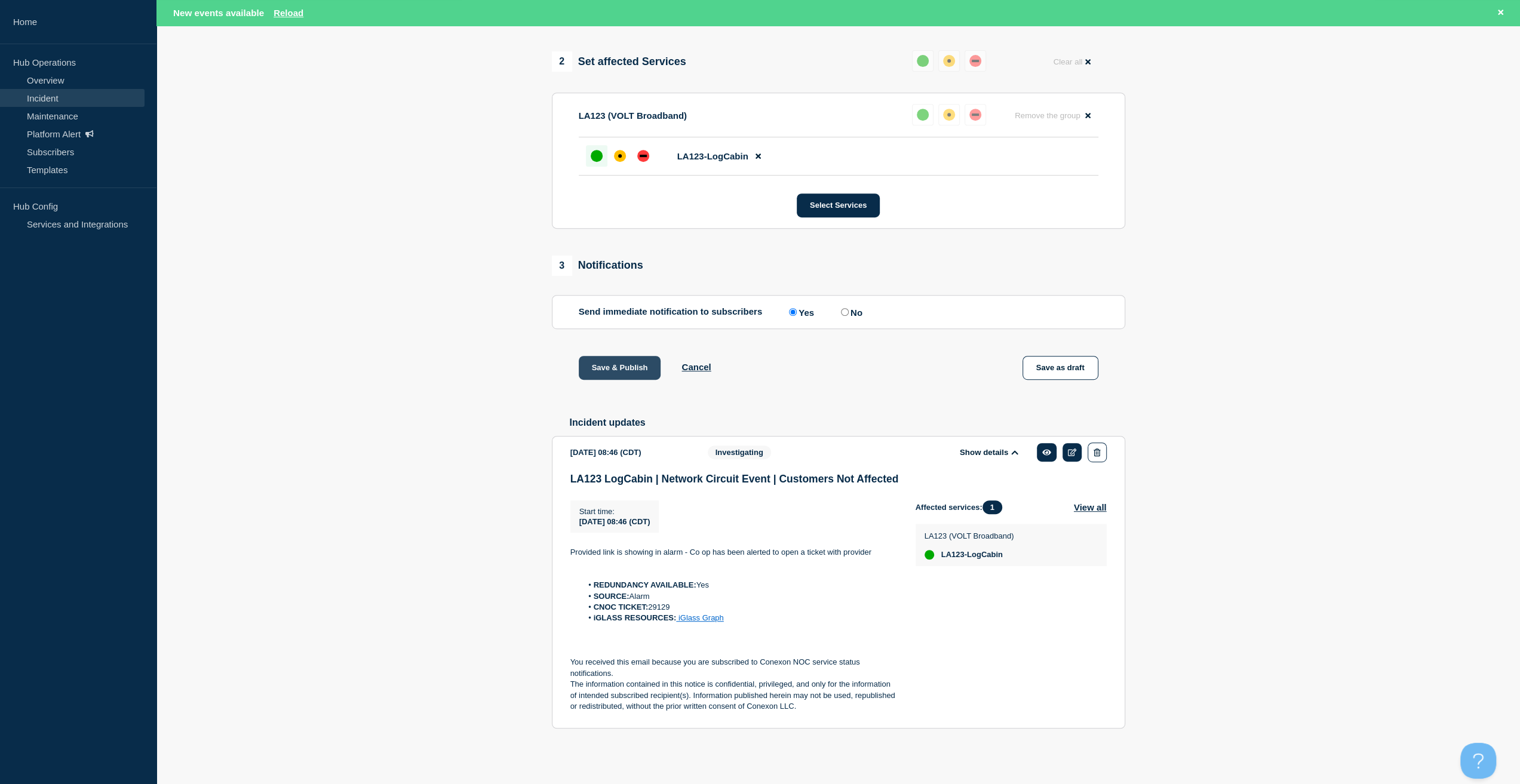
click at [614, 368] on button "Save & Publish" at bounding box center [620, 368] width 82 height 24
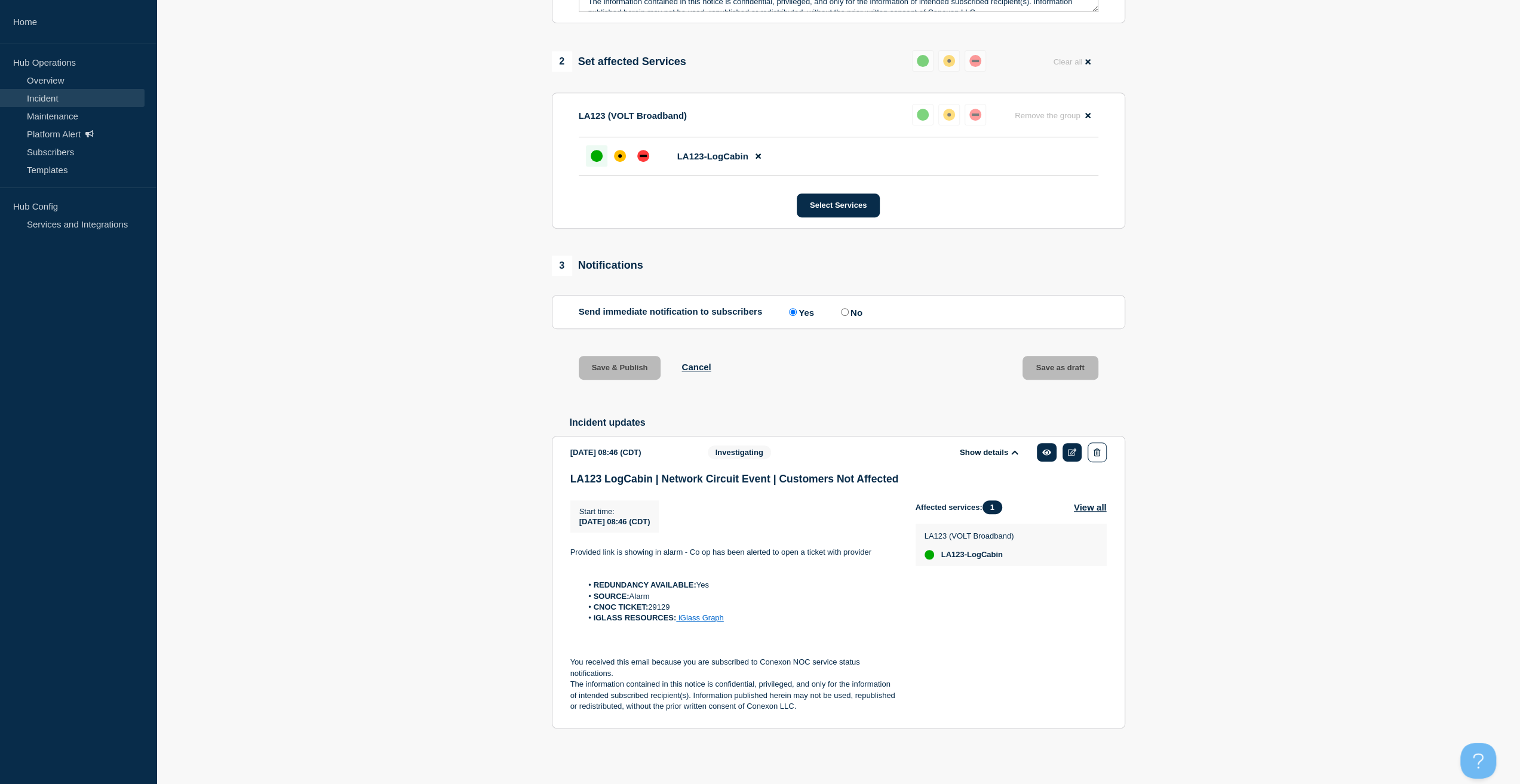
scroll to position [464, 0]
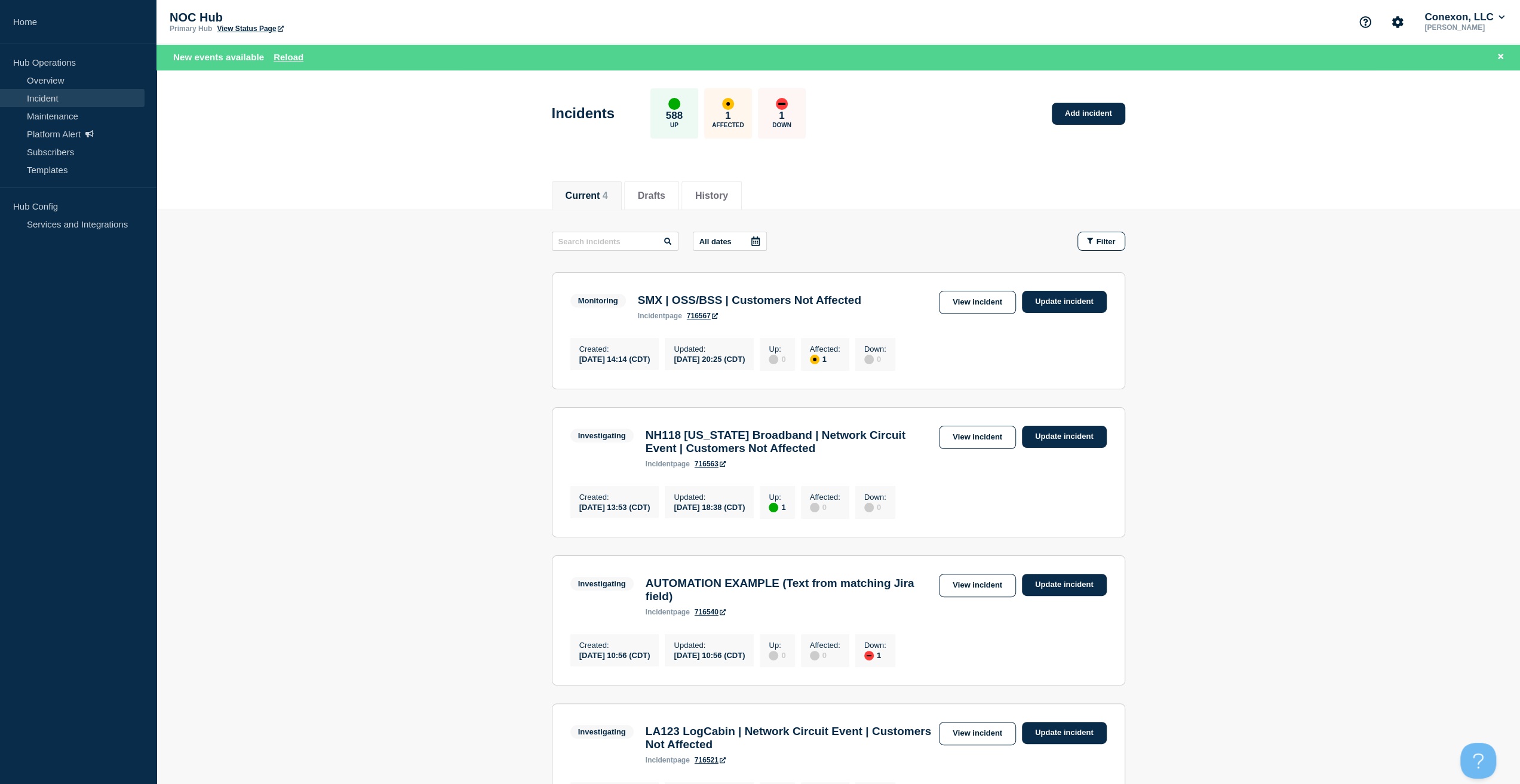
click at [257, 53] on span "New events available" at bounding box center [219, 57] width 91 height 10
click at [281, 60] on button "Reload" at bounding box center [288, 57] width 30 height 10
